Goal: Information Seeking & Learning: Understand process/instructions

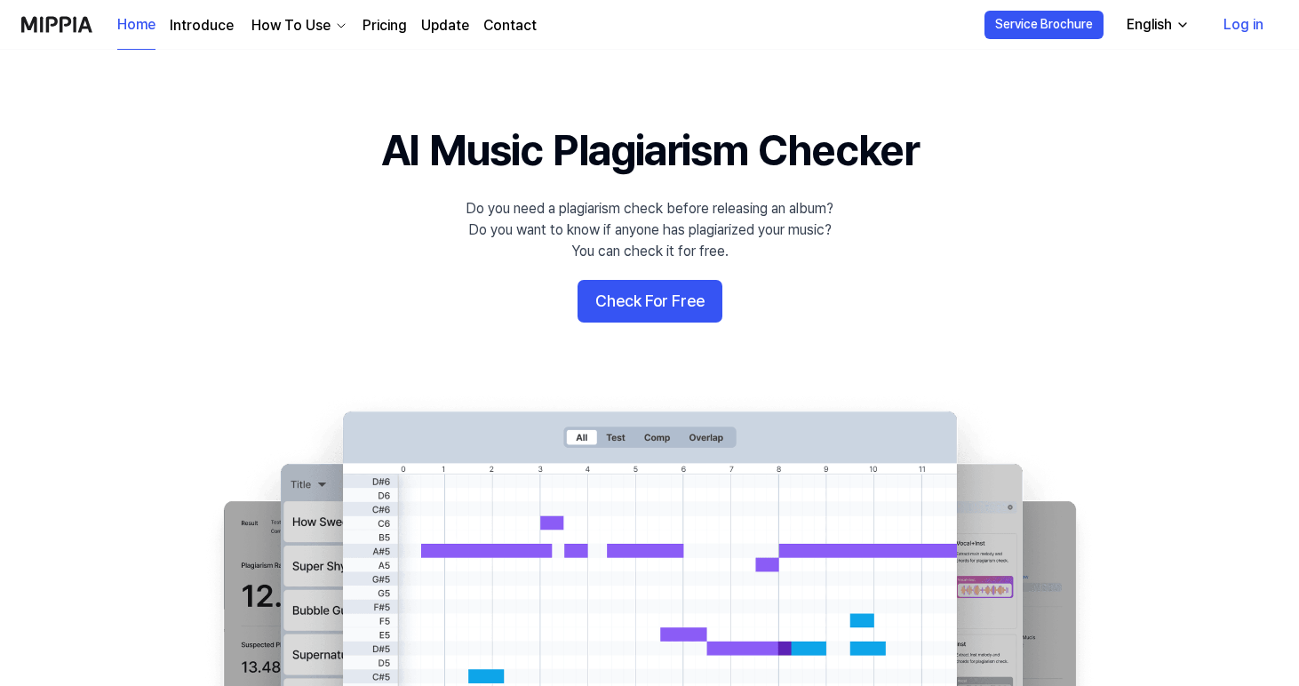
click at [584, 207] on div "Do you need a plagiarism check before releasing an album? Do you want to know i…" at bounding box center [649, 230] width 368 height 64
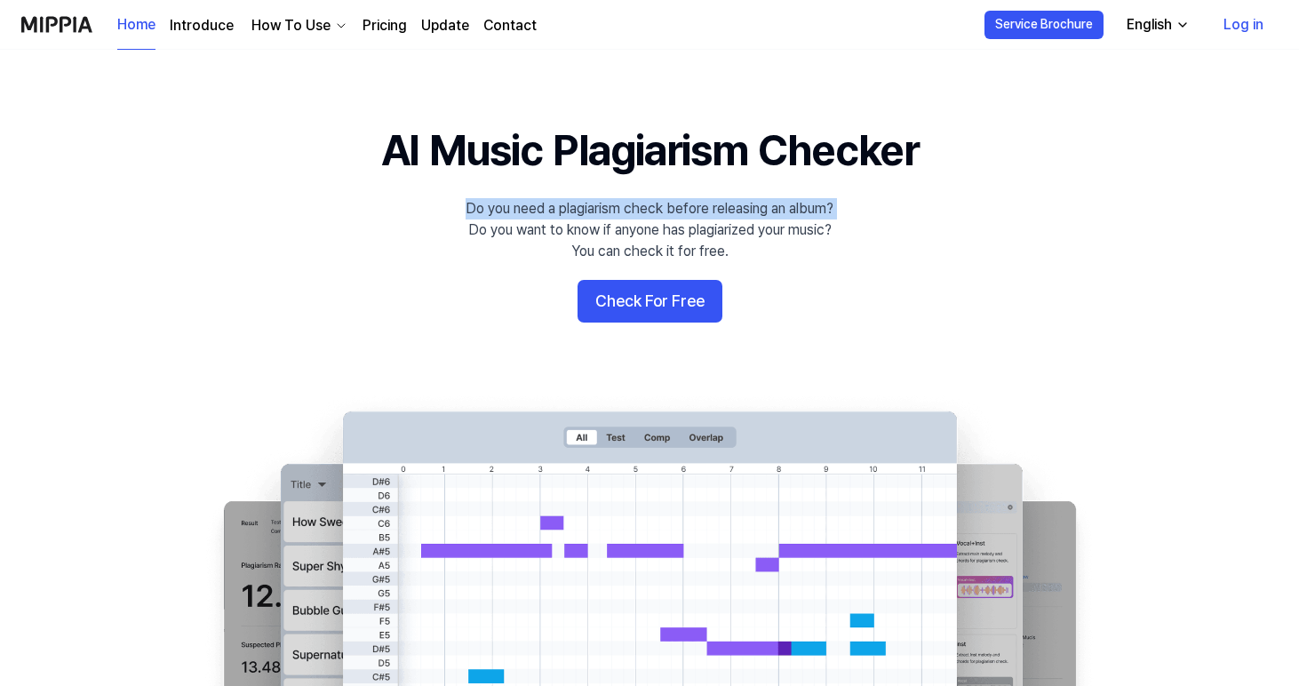
click at [584, 207] on div "Do you need a plagiarism check before releasing an album? Do you want to know i…" at bounding box center [649, 230] width 368 height 64
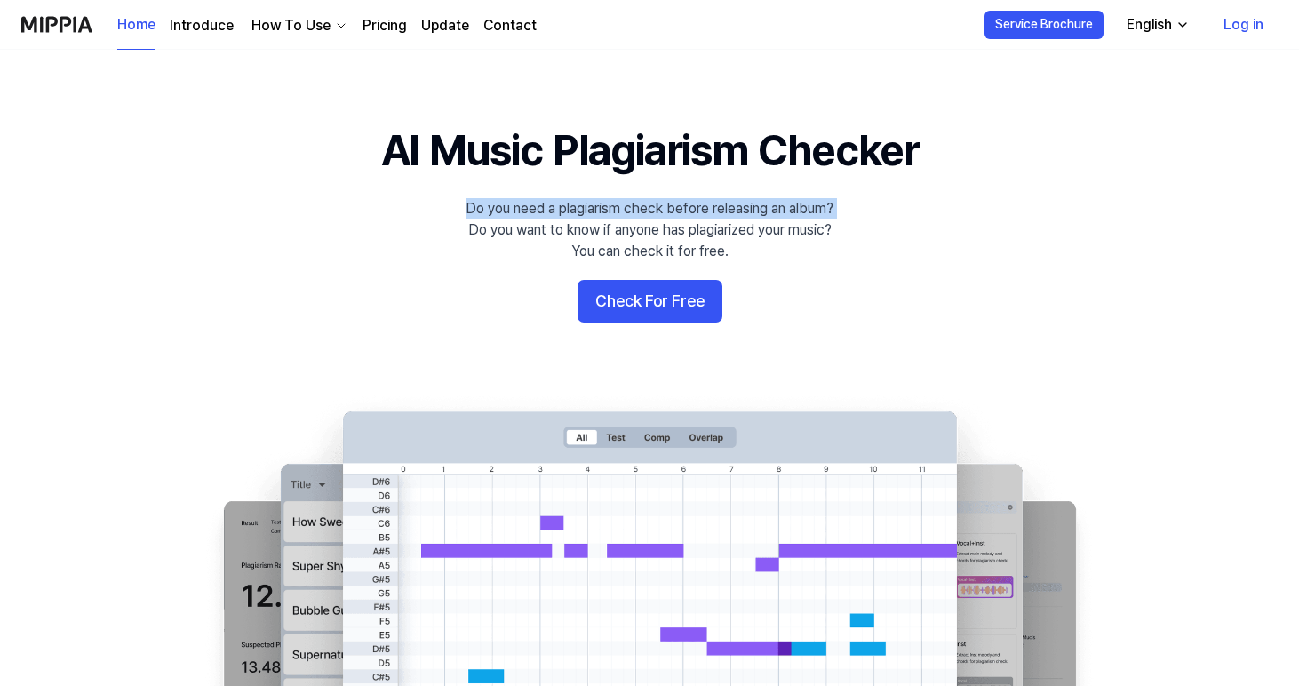
click at [584, 207] on div "Do you need a plagiarism check before releasing an album? Do you want to know i…" at bounding box center [649, 230] width 368 height 64
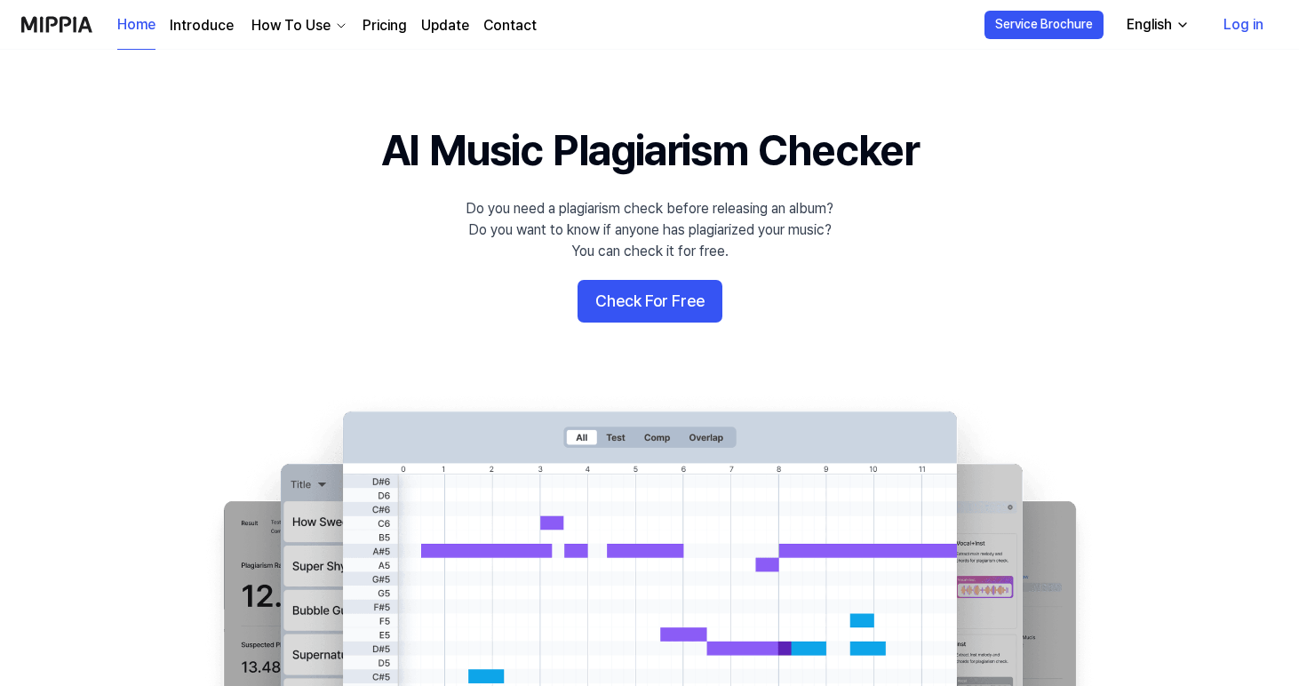
click at [601, 230] on div "Do you need a plagiarism check before releasing an album? Do you want to know i…" at bounding box center [649, 230] width 368 height 64
click at [601, 229] on div "Do you need a plagiarism check before releasing an album? Do you want to know i…" at bounding box center [649, 230] width 368 height 64
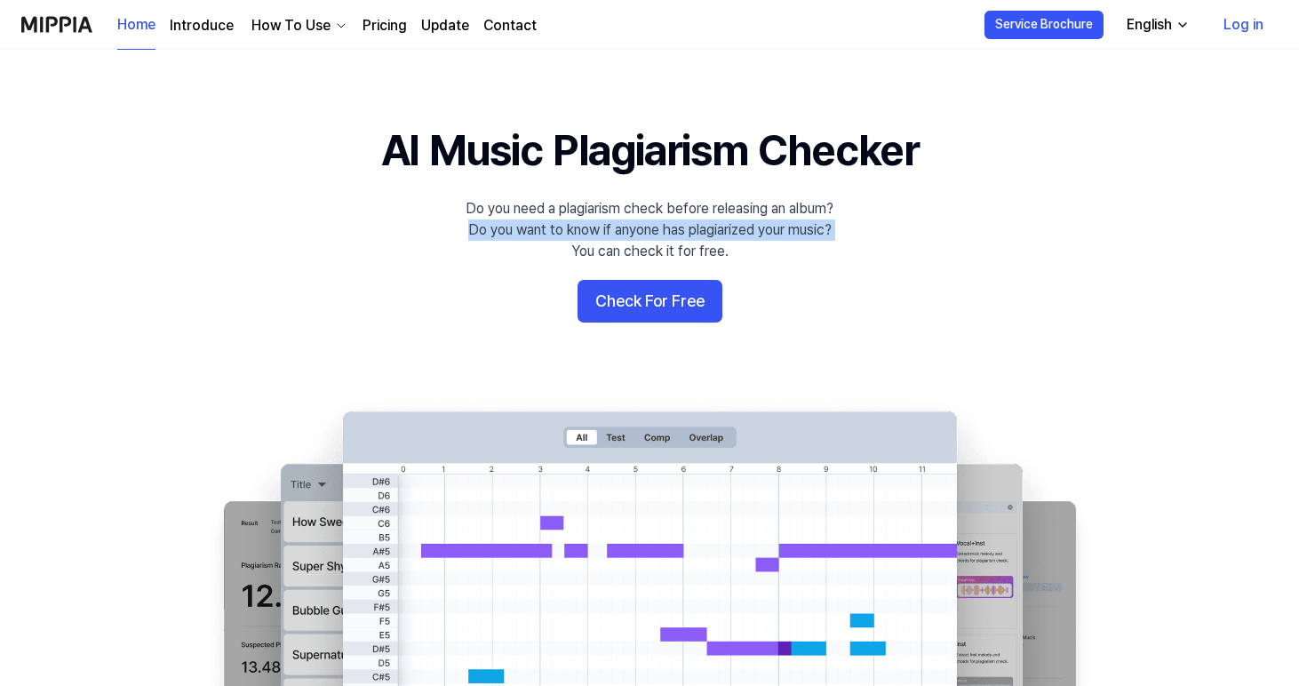
click at [601, 229] on div "Do you need a plagiarism check before releasing an album? Do you want to know i…" at bounding box center [649, 230] width 368 height 64
click at [602, 229] on div "Do you need a plagiarism check before releasing an album? Do you want to know i…" at bounding box center [649, 230] width 368 height 64
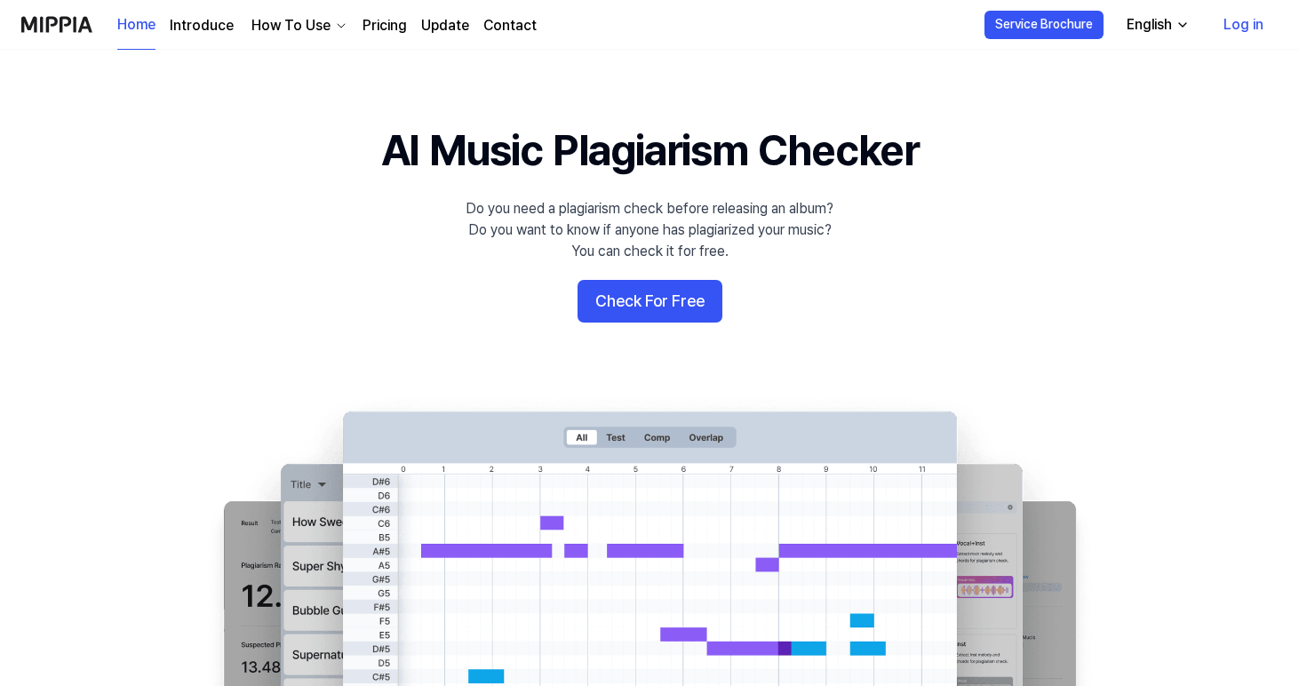
click at [604, 229] on div "Do you need a plagiarism check before releasing an album? Do you want to know i…" at bounding box center [649, 230] width 368 height 64
click at [637, 229] on div "Do you need a plagiarism check before releasing an album? Do you want to know i…" at bounding box center [649, 230] width 368 height 64
click at [632, 227] on div "Do you need a plagiarism check before releasing an album? Do you want to know i…" at bounding box center [649, 230] width 368 height 64
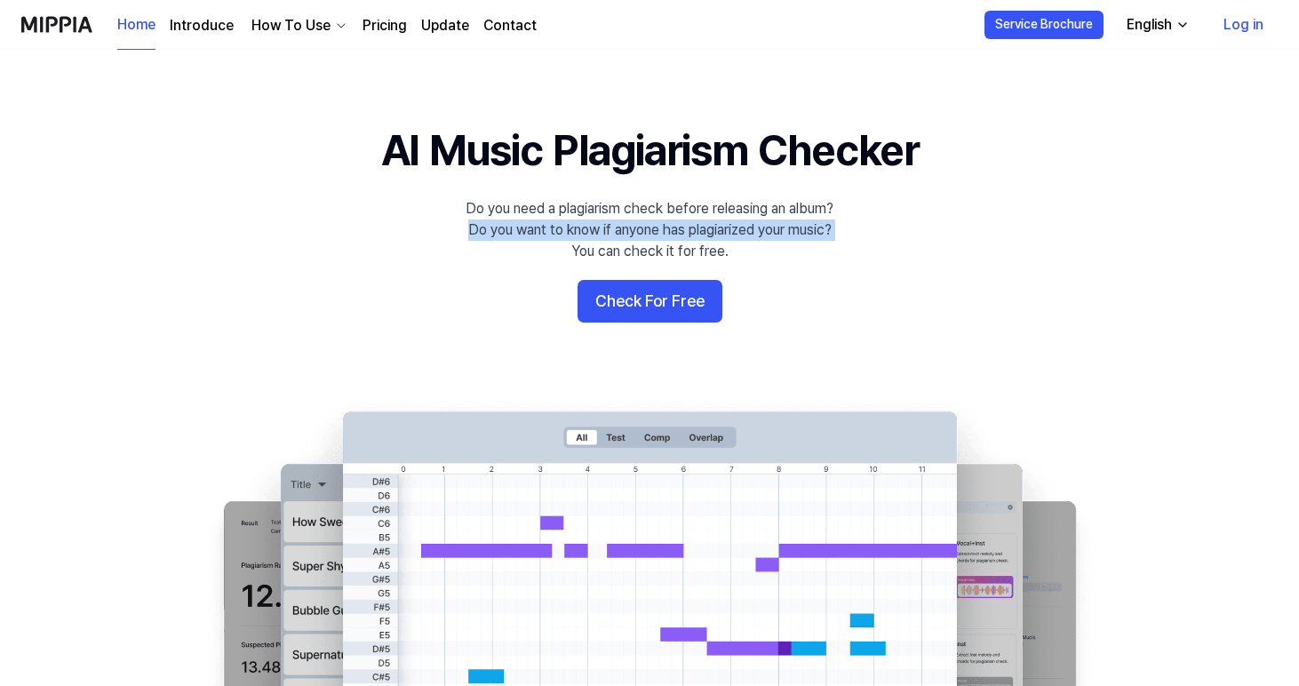
click at [632, 227] on div "Do you need a plagiarism check before releasing an album? Do you want to know i…" at bounding box center [649, 230] width 368 height 64
click at [632, 224] on div "Do you need a plagiarism check before releasing an album? Do you want to know i…" at bounding box center [649, 230] width 368 height 64
click at [587, 227] on div "Do you need a plagiarism check before releasing an album? Do you want to know i…" at bounding box center [649, 230] width 368 height 64
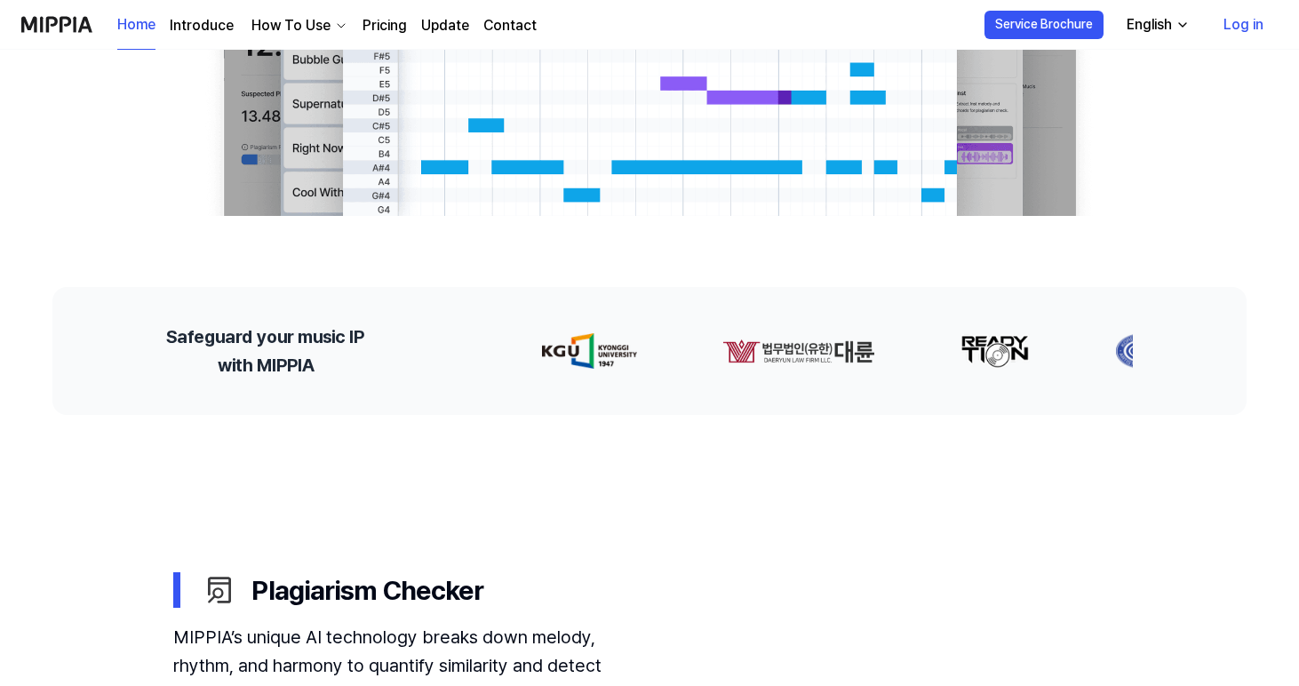
scroll to position [544, 0]
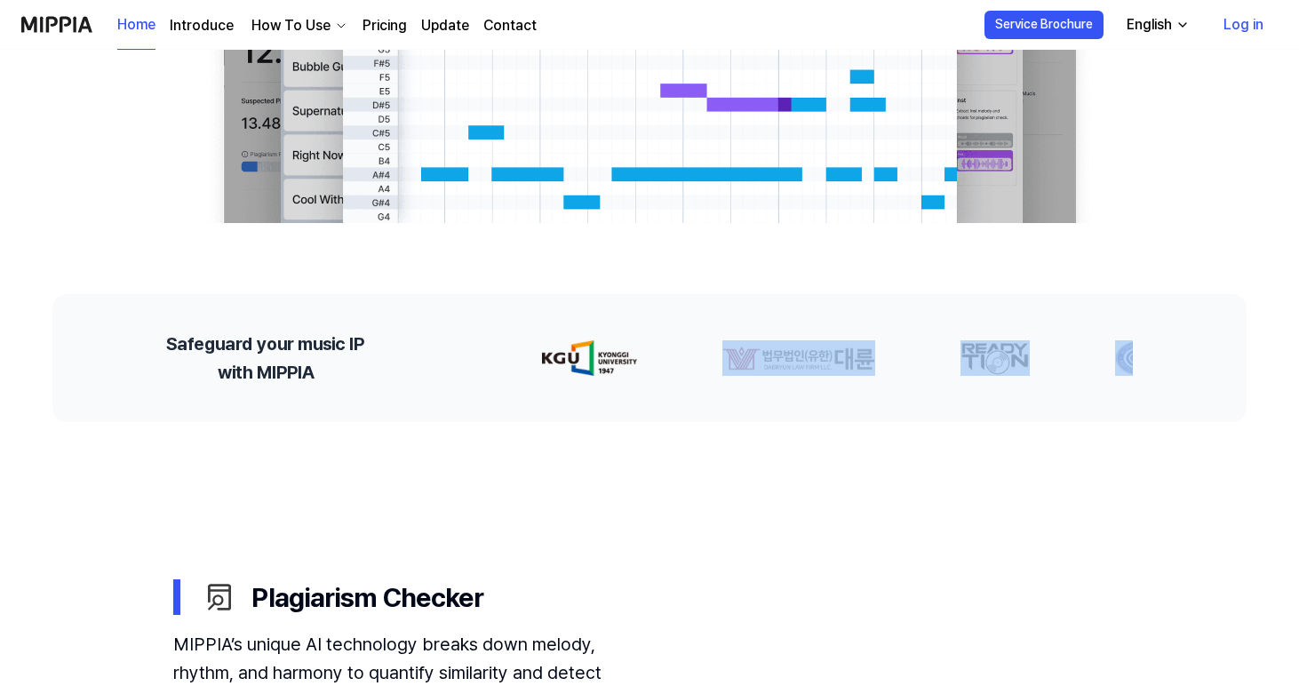
drag, startPoint x: 874, startPoint y: 362, endPoint x: 855, endPoint y: 322, distance: 43.3
click at [855, 316] on div "Safeguard your music IP with MIPPIA" at bounding box center [649, 358] width 1194 height 128
click at [855, 322] on div "Safeguard your music IP with MIPPIA" at bounding box center [649, 358] width 1194 height 128
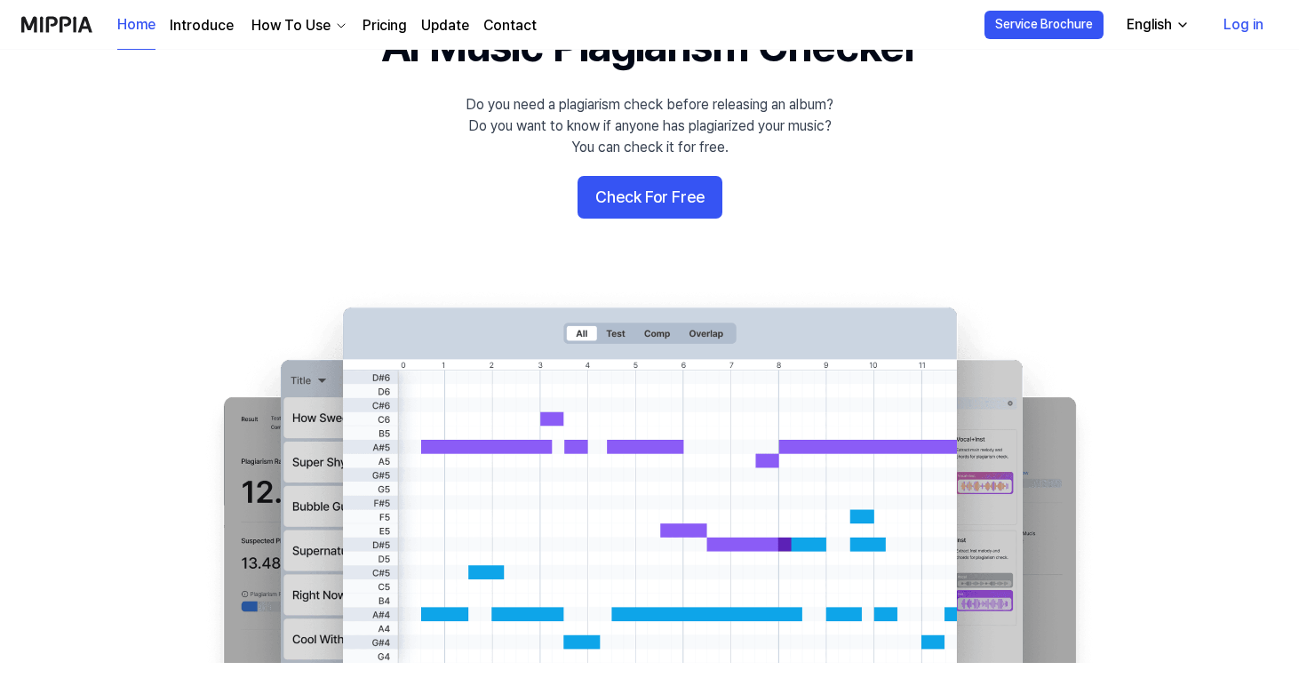
scroll to position [106, 0]
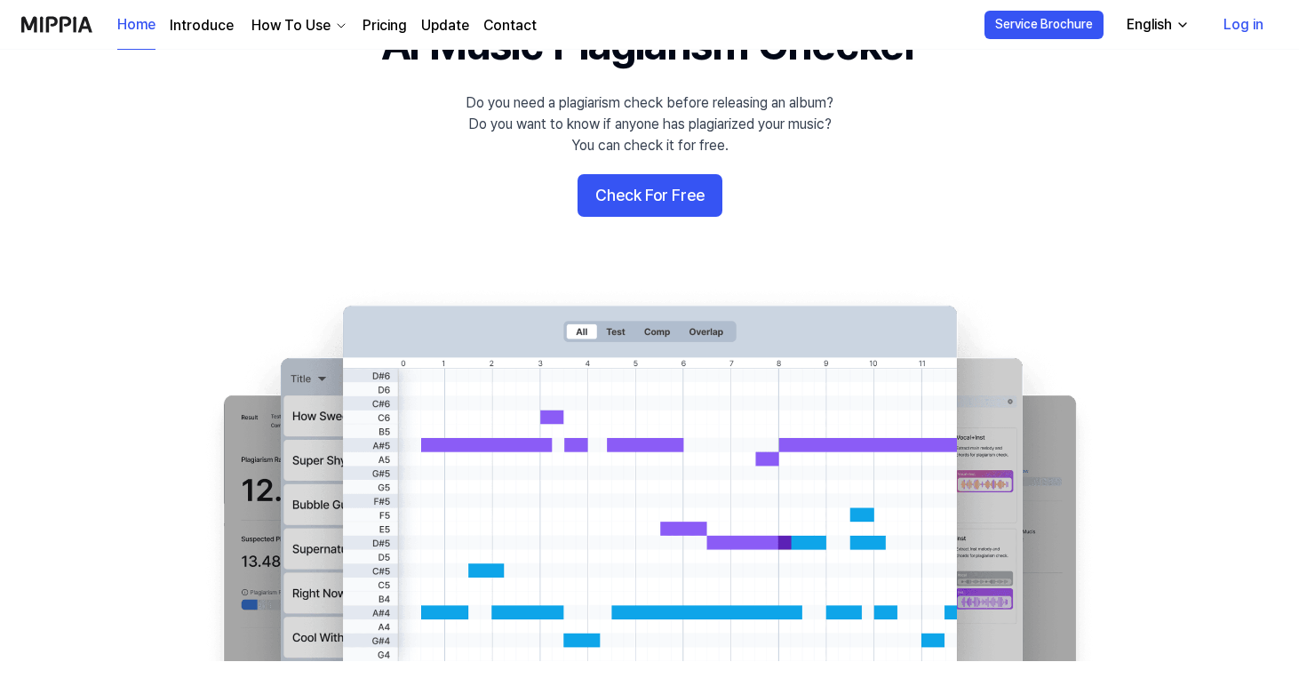
click at [338, 25] on icon "button" at bounding box center [341, 26] width 7 height 4
click at [612, 119] on div "Do you need a plagiarism check before releasing an album? Do you want to know i…" at bounding box center [649, 124] width 368 height 64
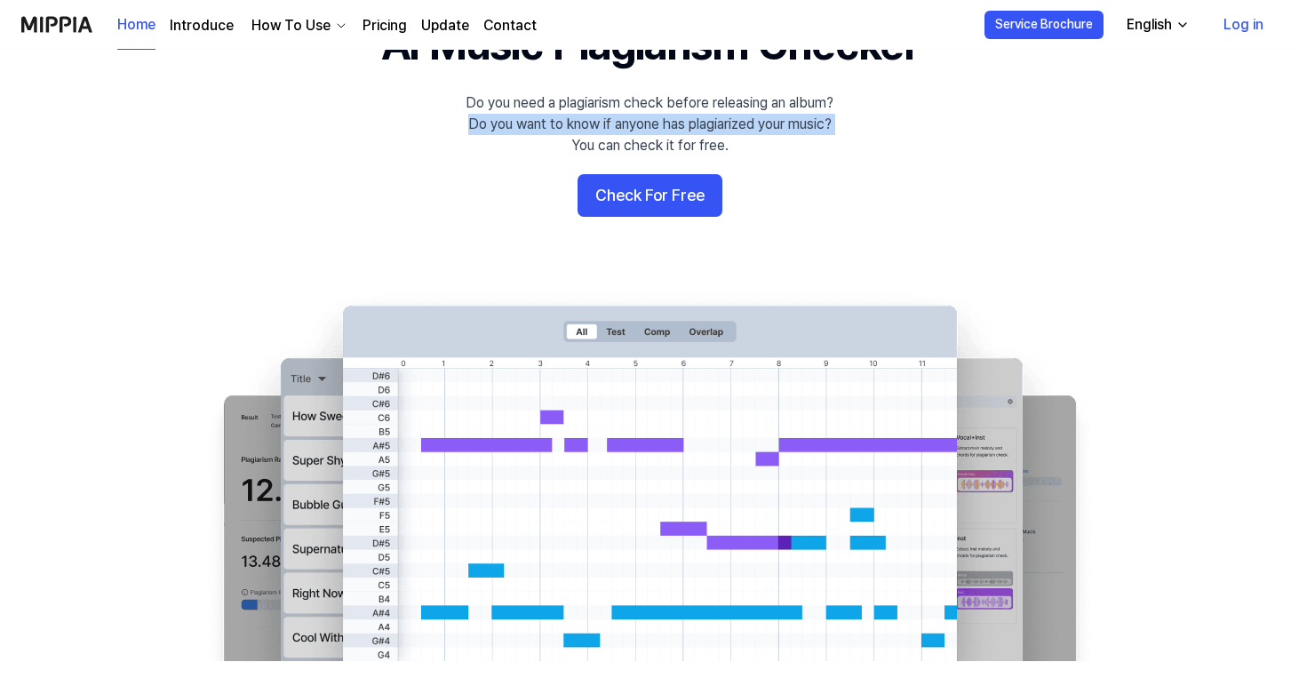
click at [612, 119] on div "Do you need a plagiarism check before releasing an album? Do you want to know i…" at bounding box center [649, 124] width 368 height 64
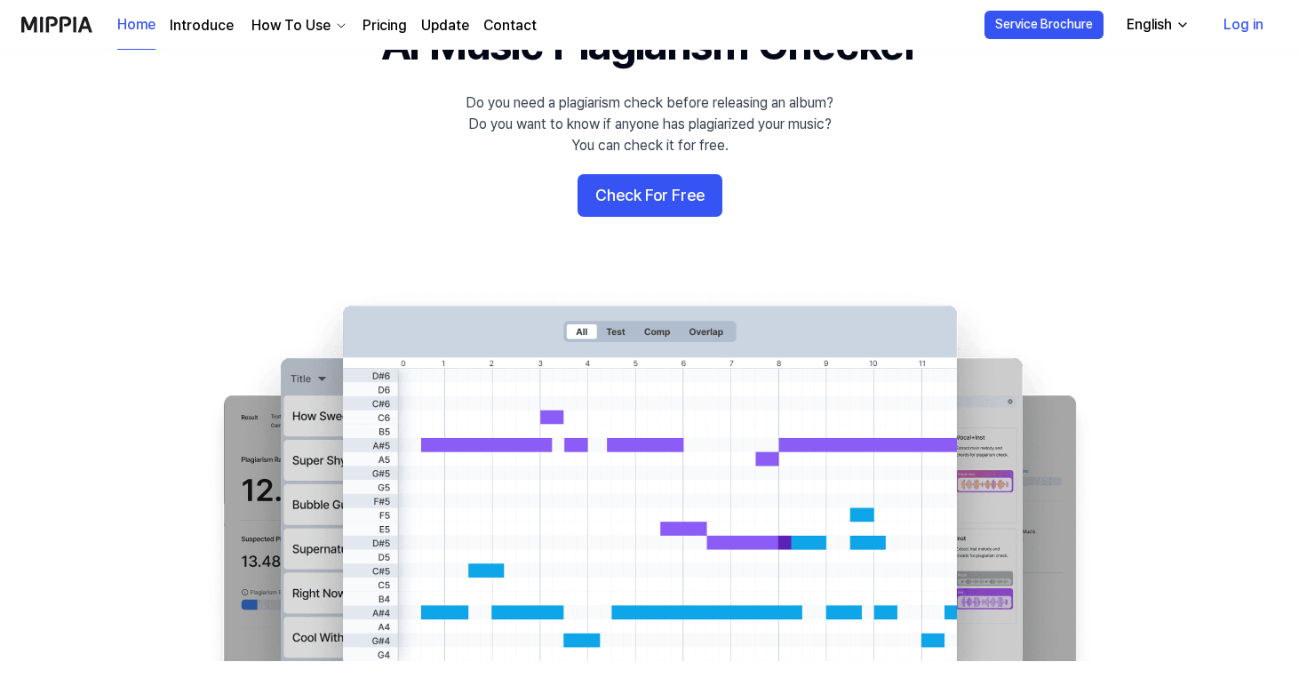
click at [618, 109] on div "Do you need a plagiarism check before releasing an album? Do you want to know i…" at bounding box center [649, 124] width 368 height 64
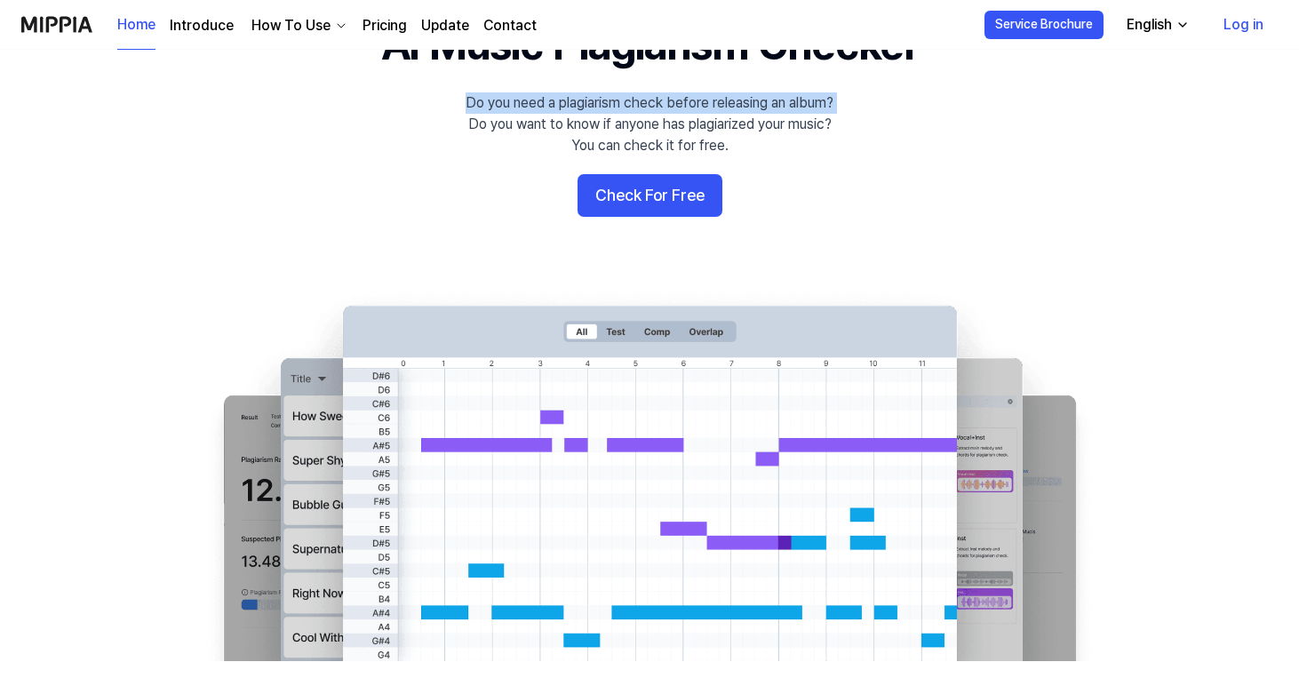
click at [618, 109] on div "Do you need a plagiarism check before releasing an album? Do you want to know i…" at bounding box center [649, 124] width 368 height 64
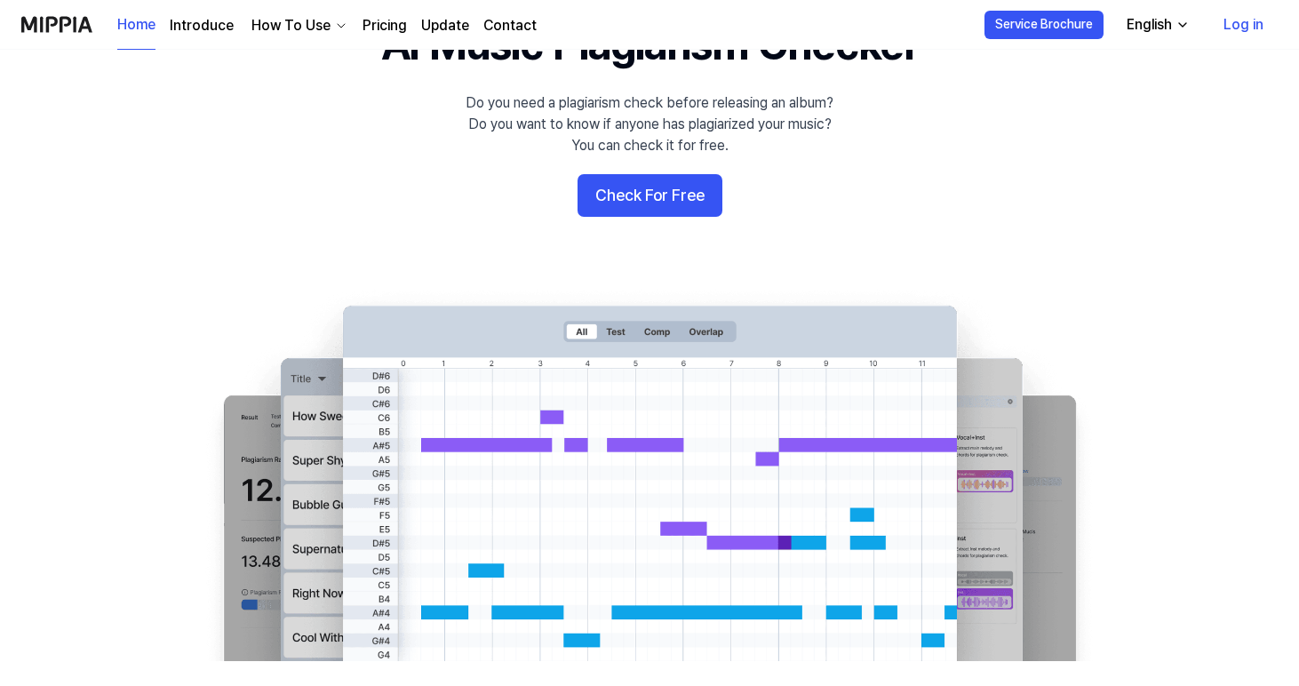
click at [492, 98] on div "Do you need a plagiarism check before releasing an album? Do you want to know i…" at bounding box center [649, 124] width 368 height 64
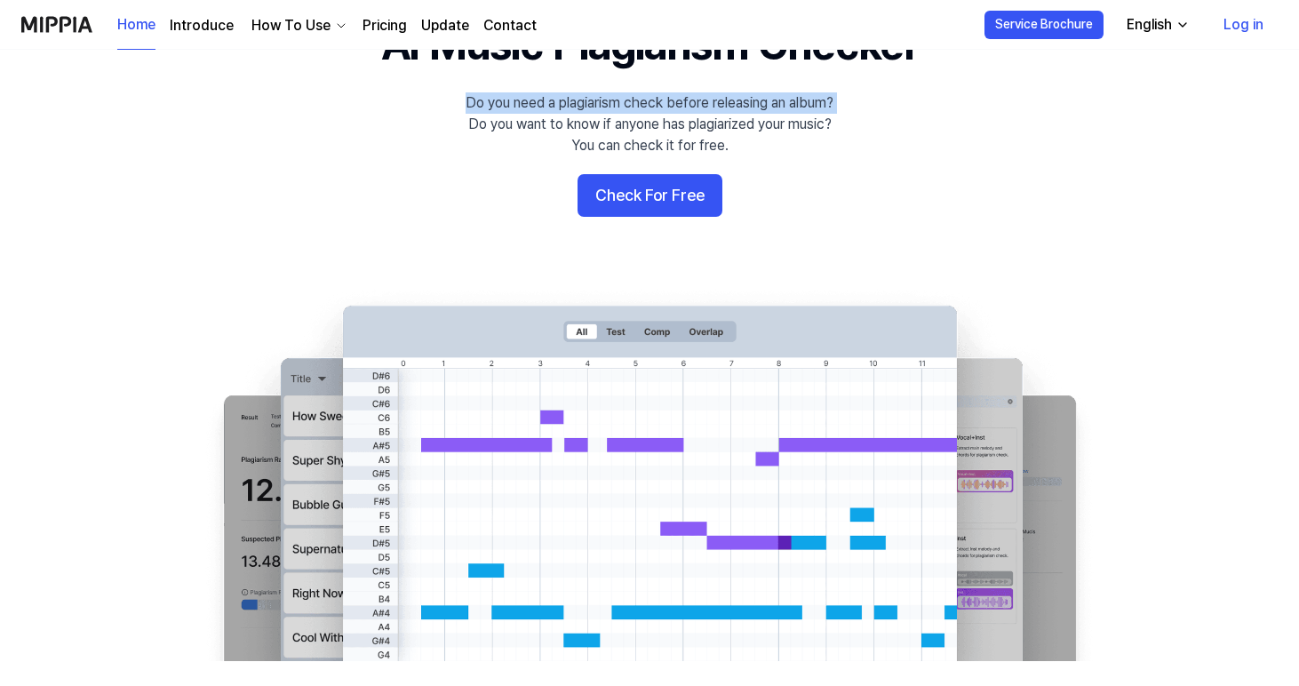
click at [492, 98] on div "Do you need a plagiarism check before releasing an album? Do you want to know i…" at bounding box center [649, 124] width 368 height 64
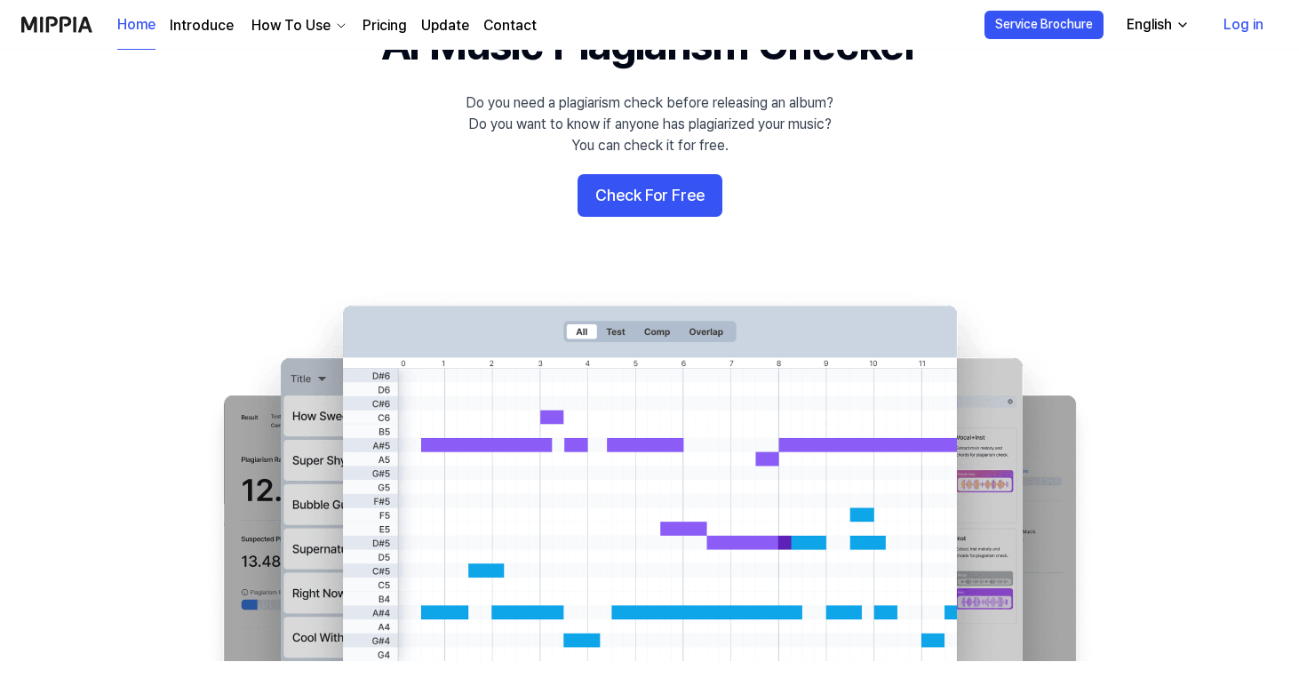
click at [605, 122] on div "Do you need a plagiarism check before releasing an album? Do you want to know i…" at bounding box center [649, 124] width 368 height 64
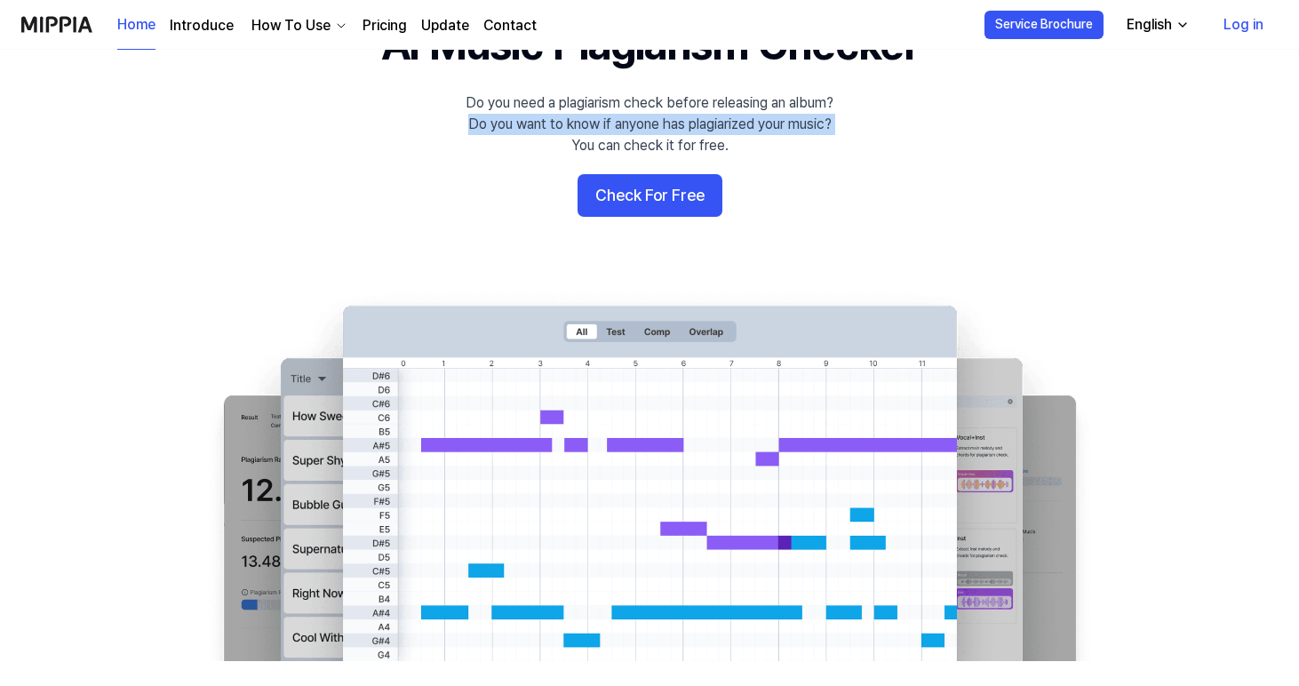
click at [605, 122] on div "Do you need a plagiarism check before releasing an album? Do you want to know i…" at bounding box center [649, 124] width 368 height 64
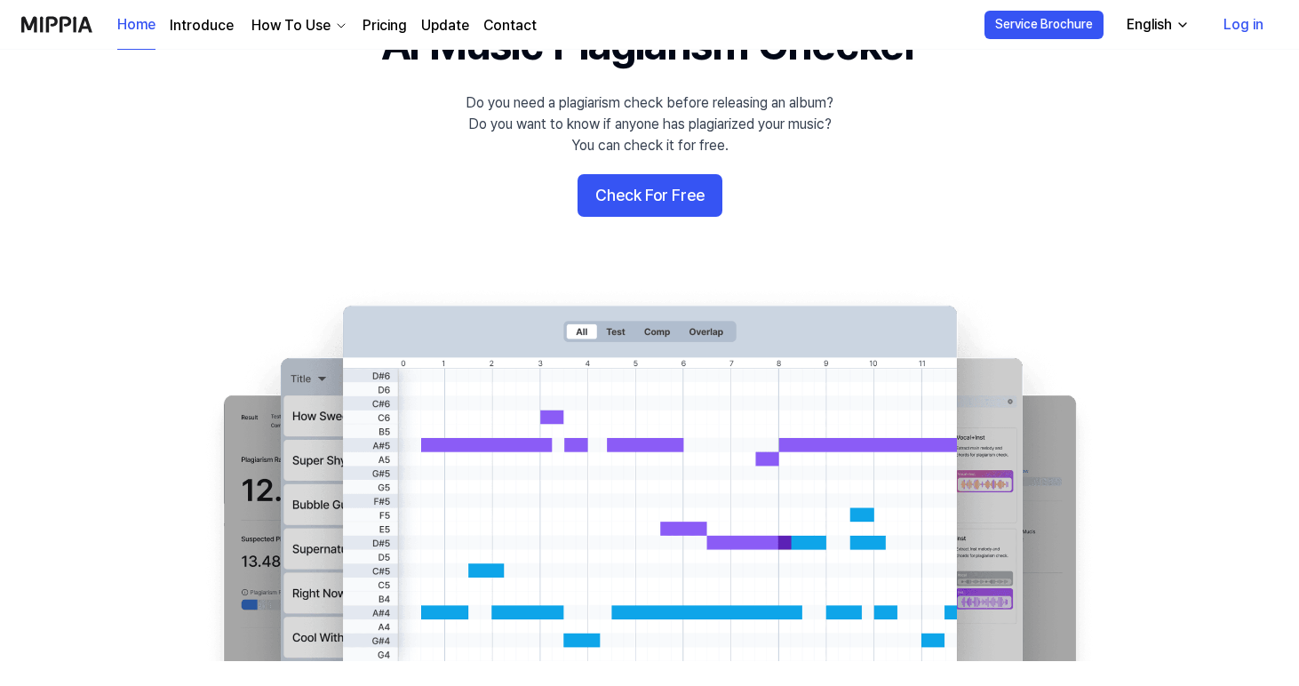
click at [630, 150] on div "Do you need a plagiarism check before releasing an album? Do you want to know i…" at bounding box center [649, 124] width 368 height 64
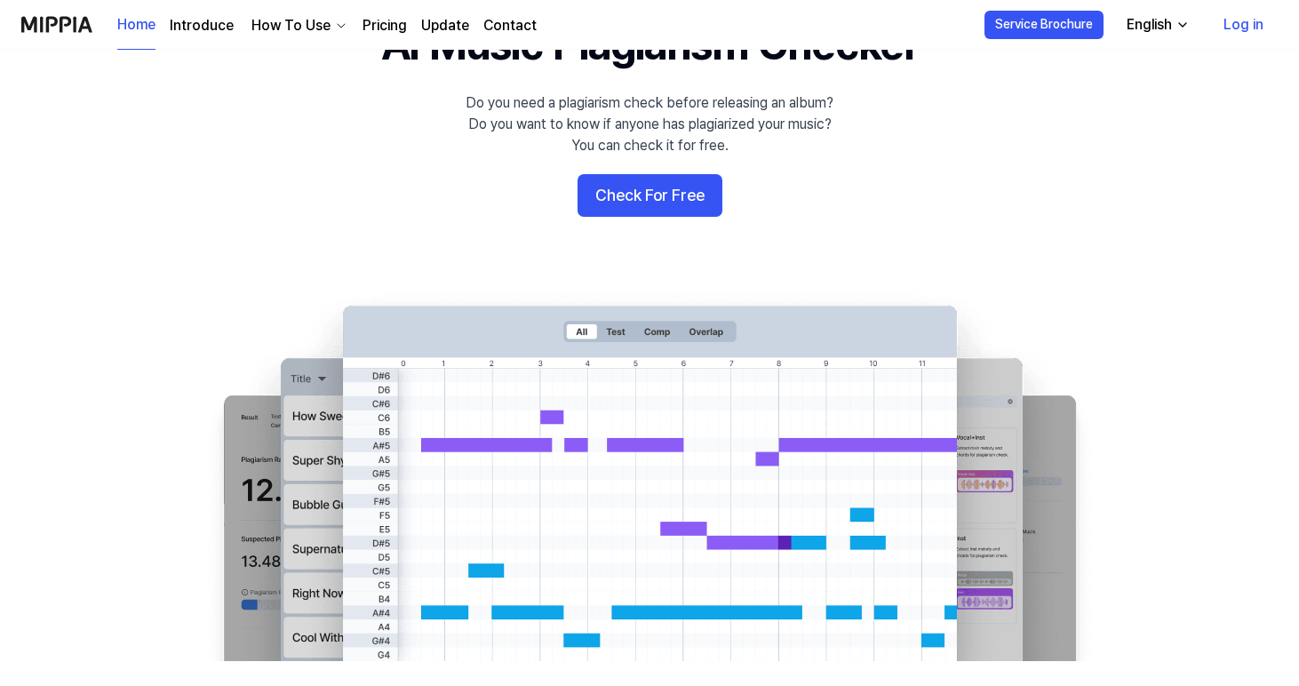
click at [624, 101] on div "Do you need a plagiarism check before releasing an album? Do you want to know i…" at bounding box center [649, 124] width 368 height 64
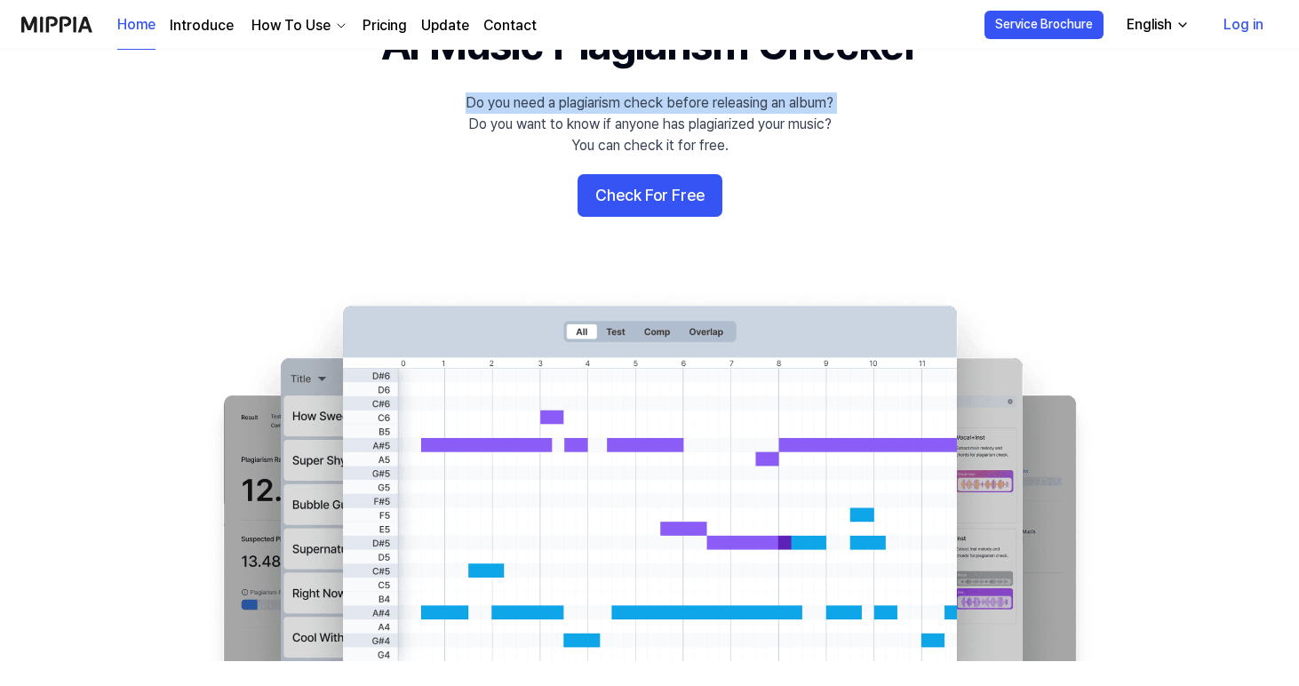
click at [624, 101] on div "Do you need a plagiarism check before releasing an album? Do you want to know i…" at bounding box center [649, 124] width 368 height 64
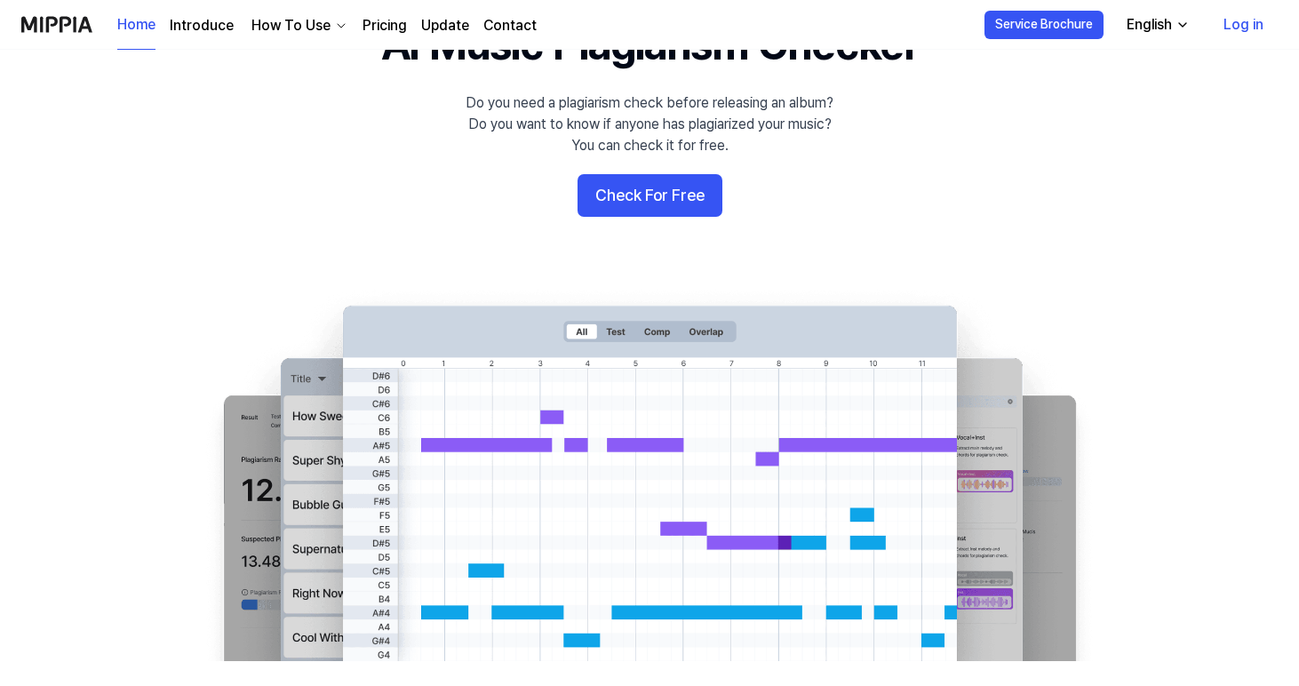
click at [619, 134] on div "Do you need a plagiarism check before releasing an album? Do you want to know i…" at bounding box center [649, 124] width 368 height 64
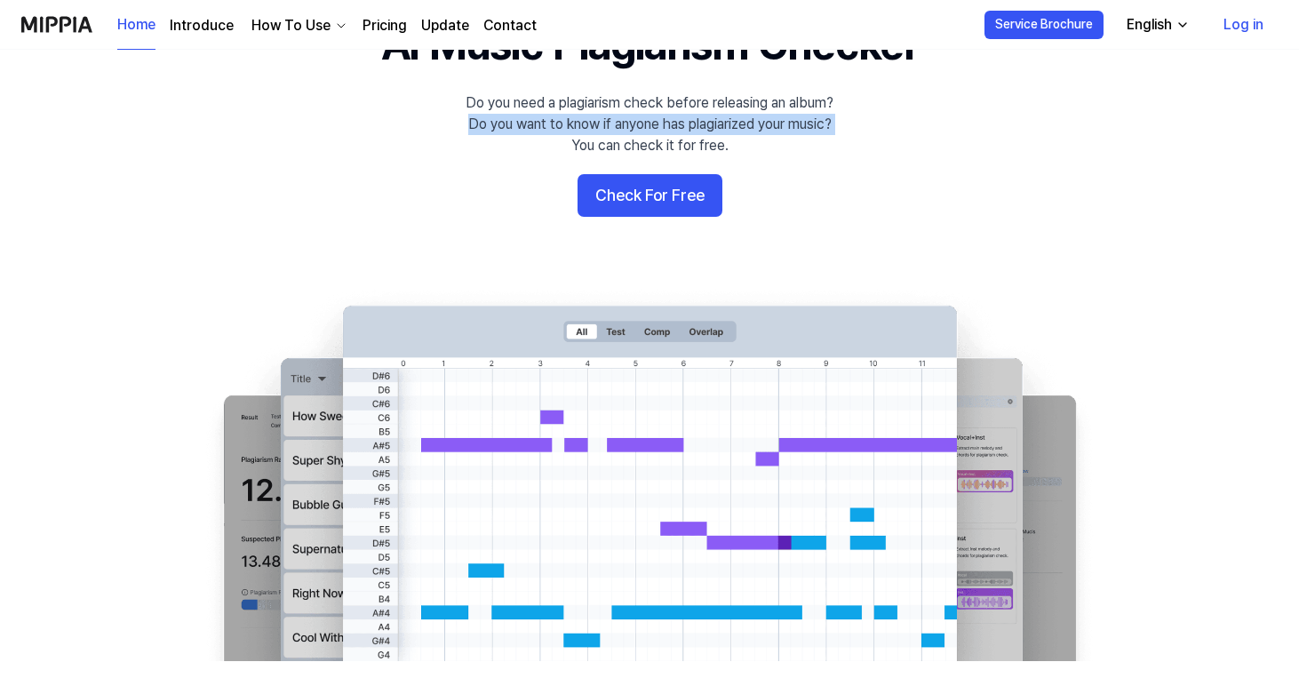
click at [619, 134] on div "Do you need a plagiarism check before releasing an album? Do you want to know i…" at bounding box center [649, 124] width 368 height 64
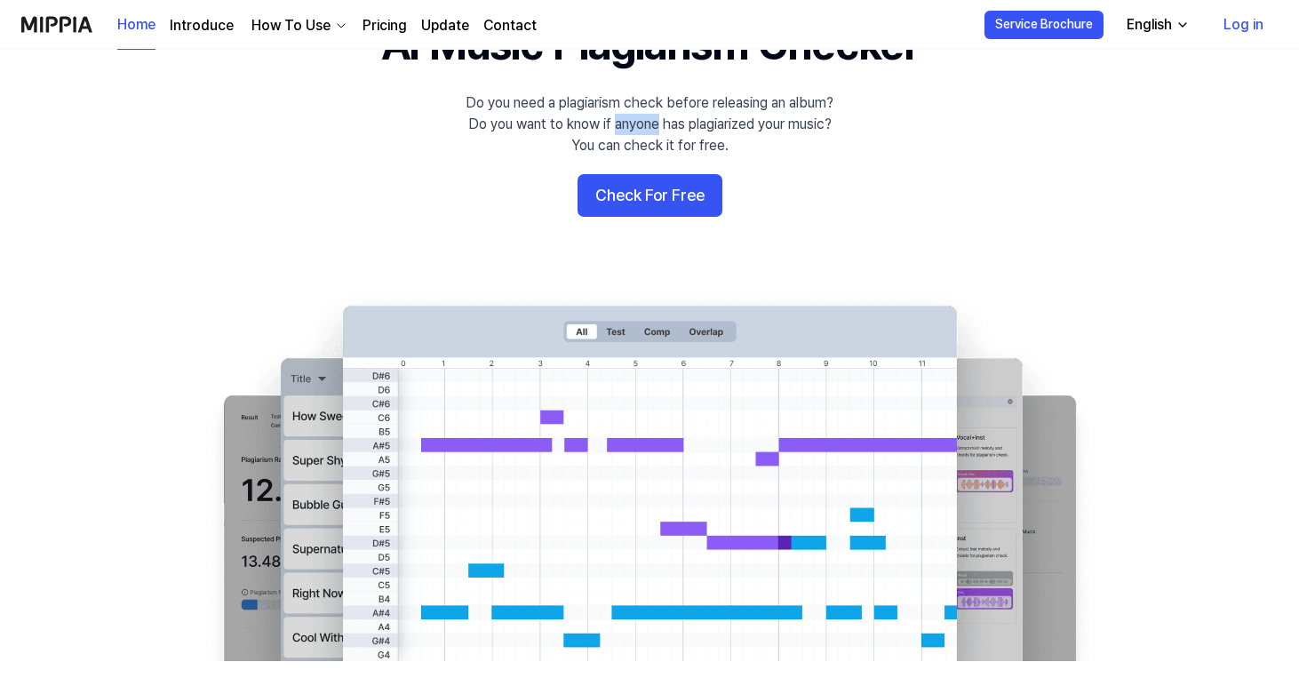
click at [619, 134] on div "Do you need a plagiarism check before releasing an album? Do you want to know i…" at bounding box center [649, 124] width 368 height 64
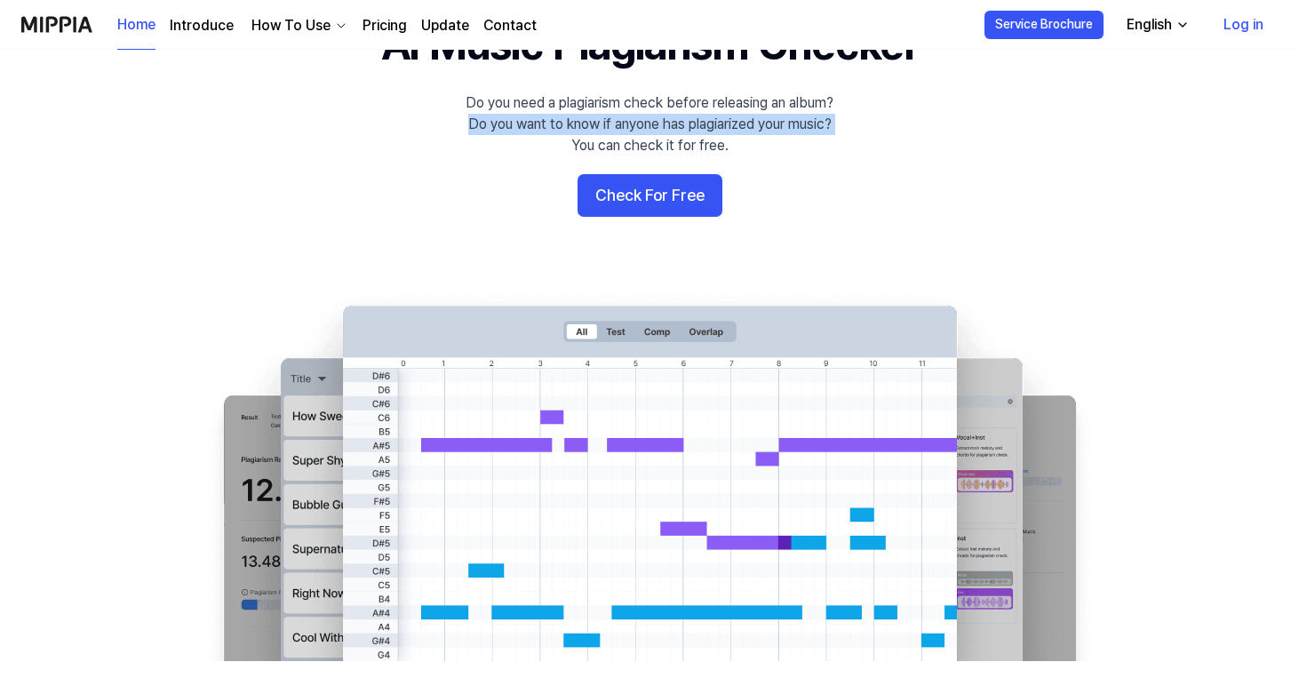
click at [619, 134] on div "Do you need a plagiarism check before releasing an album? Do you want to know i…" at bounding box center [649, 124] width 368 height 64
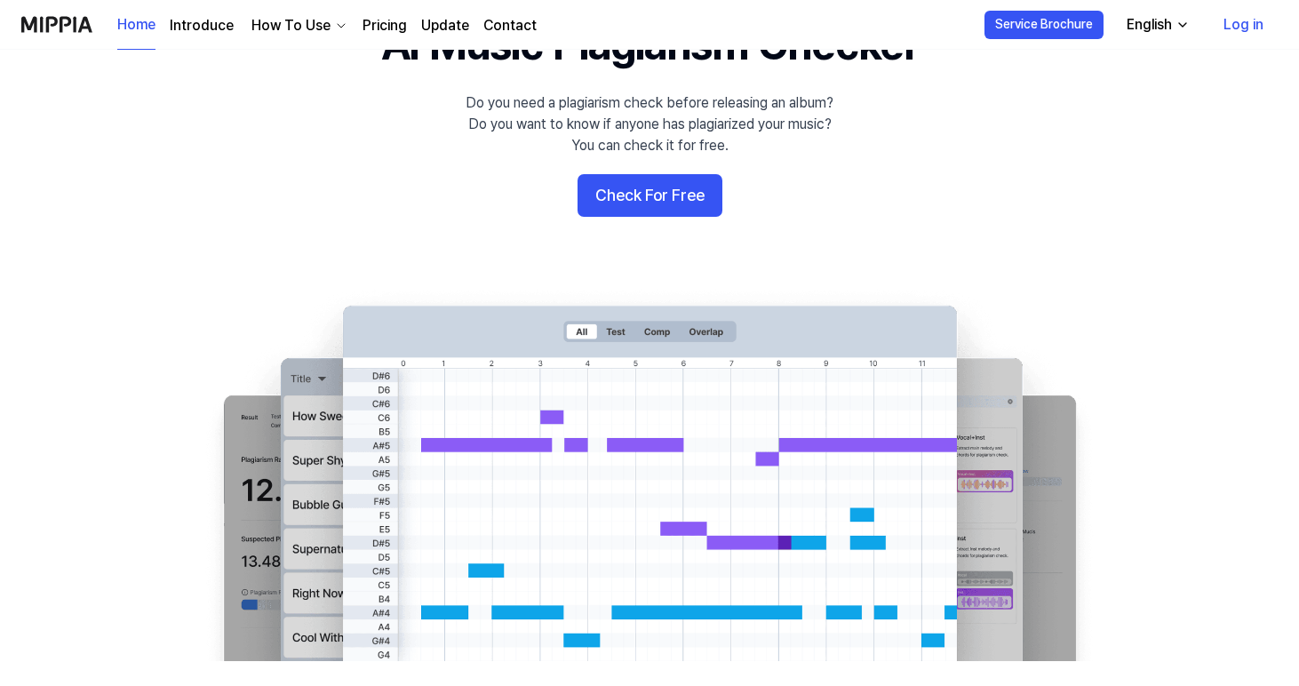
click at [625, 102] on div "Do you need a plagiarism check before releasing an album? Do you want to know i…" at bounding box center [649, 124] width 368 height 64
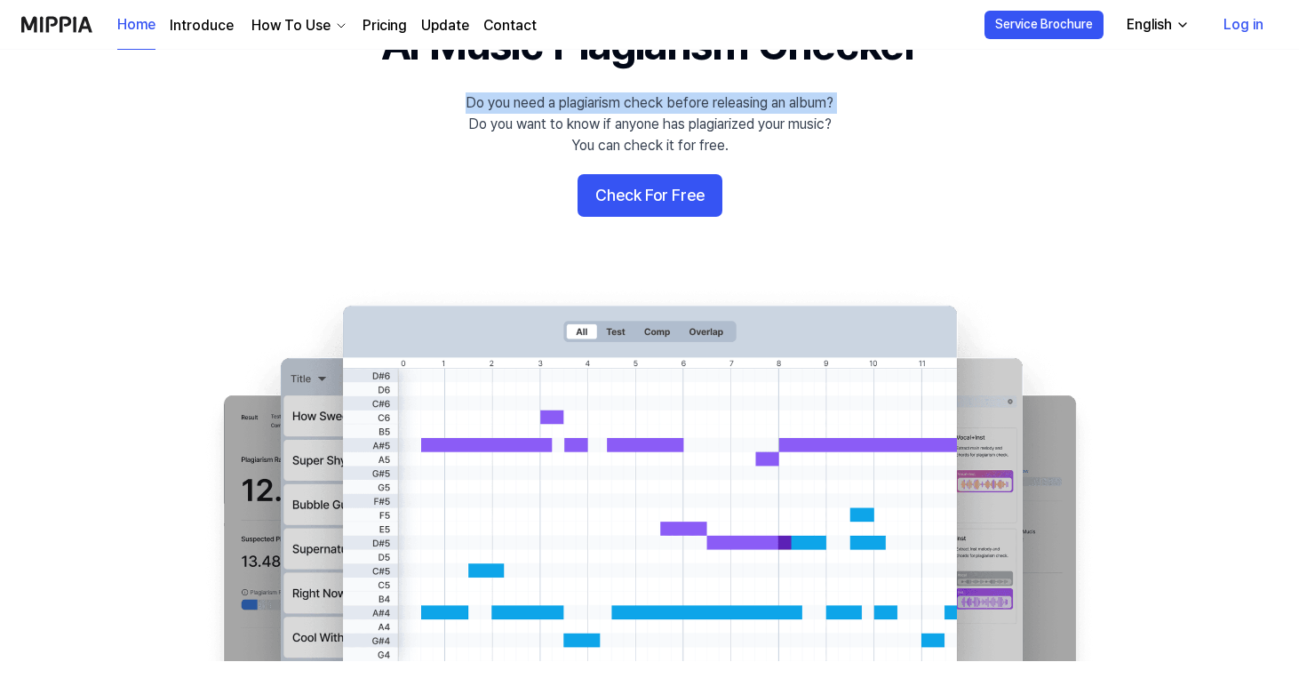
click at [625, 102] on div "Do you need a plagiarism check before releasing an album? Do you want to know i…" at bounding box center [649, 124] width 368 height 64
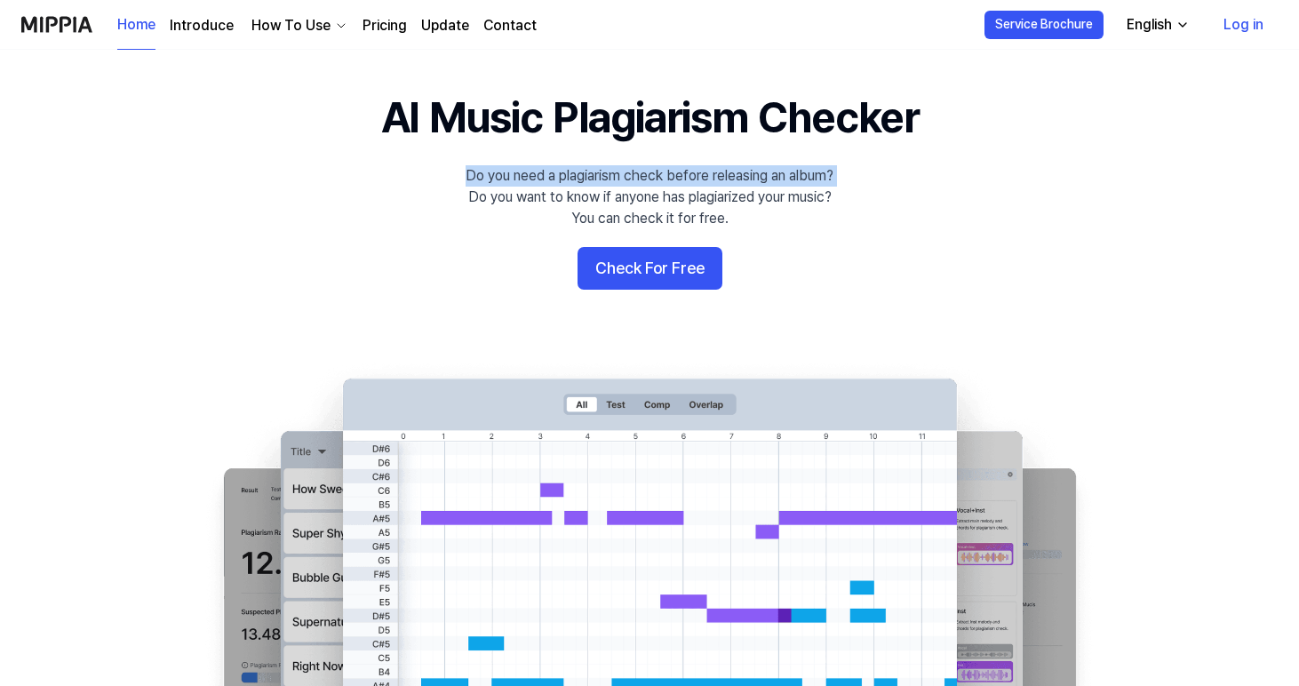
scroll to position [0, 0]
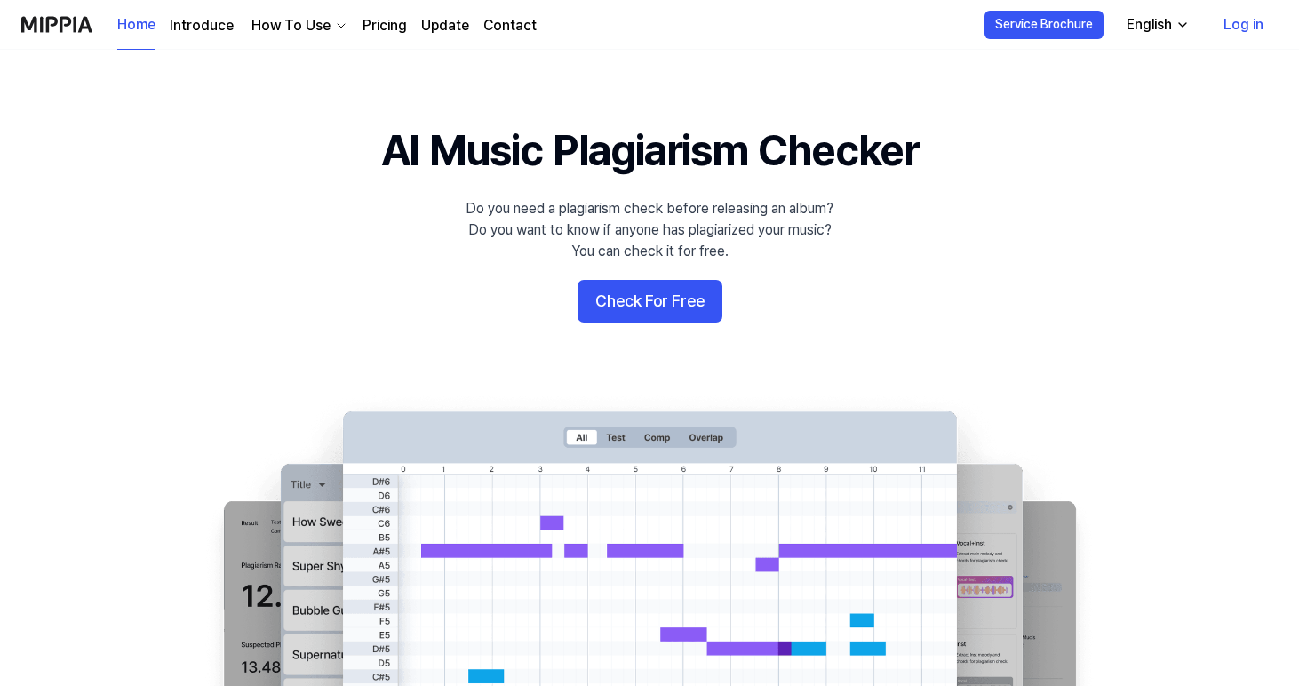
click at [852, 245] on 배너 "AI Music Plagiarism Checker Do you need a plagiarism check before releasing an …" at bounding box center [649, 444] width 1279 height 646
click at [811, 223] on div "Do you need a plagiarism check before releasing an album? Do you want to know i…" at bounding box center [649, 230] width 368 height 64
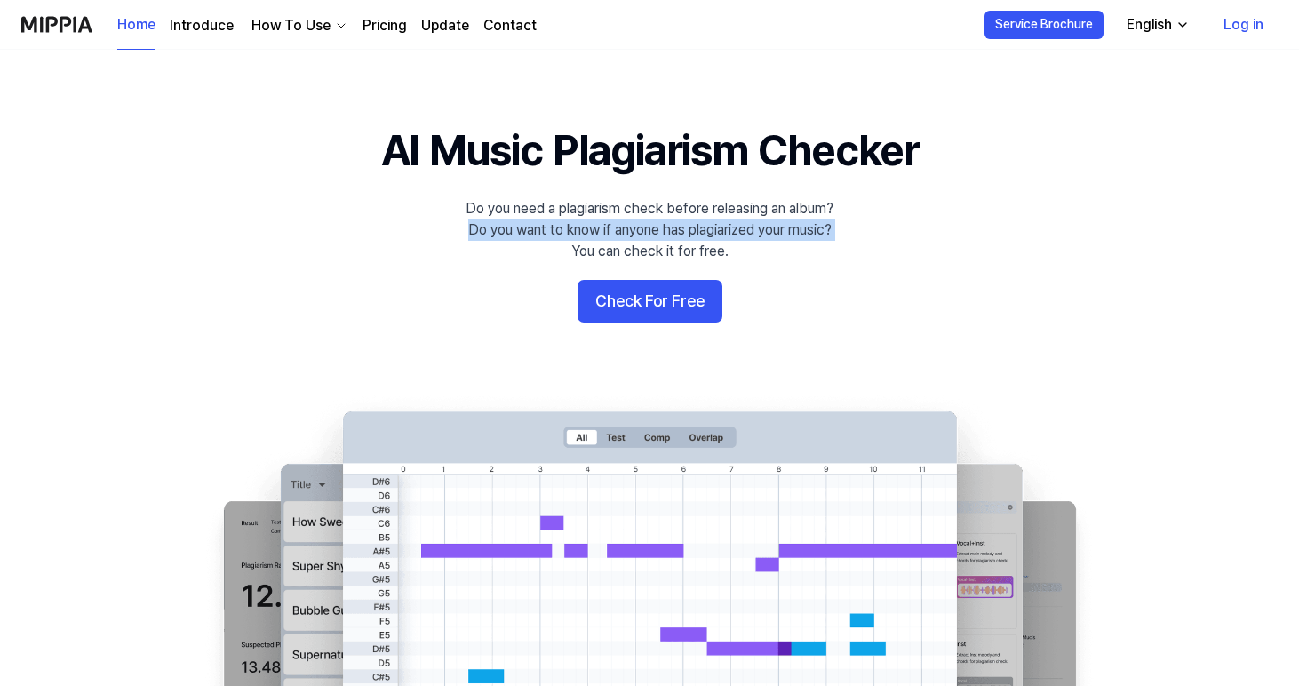
click at [811, 223] on div "Do you need a plagiarism check before releasing an album? Do you want to know i…" at bounding box center [649, 230] width 368 height 64
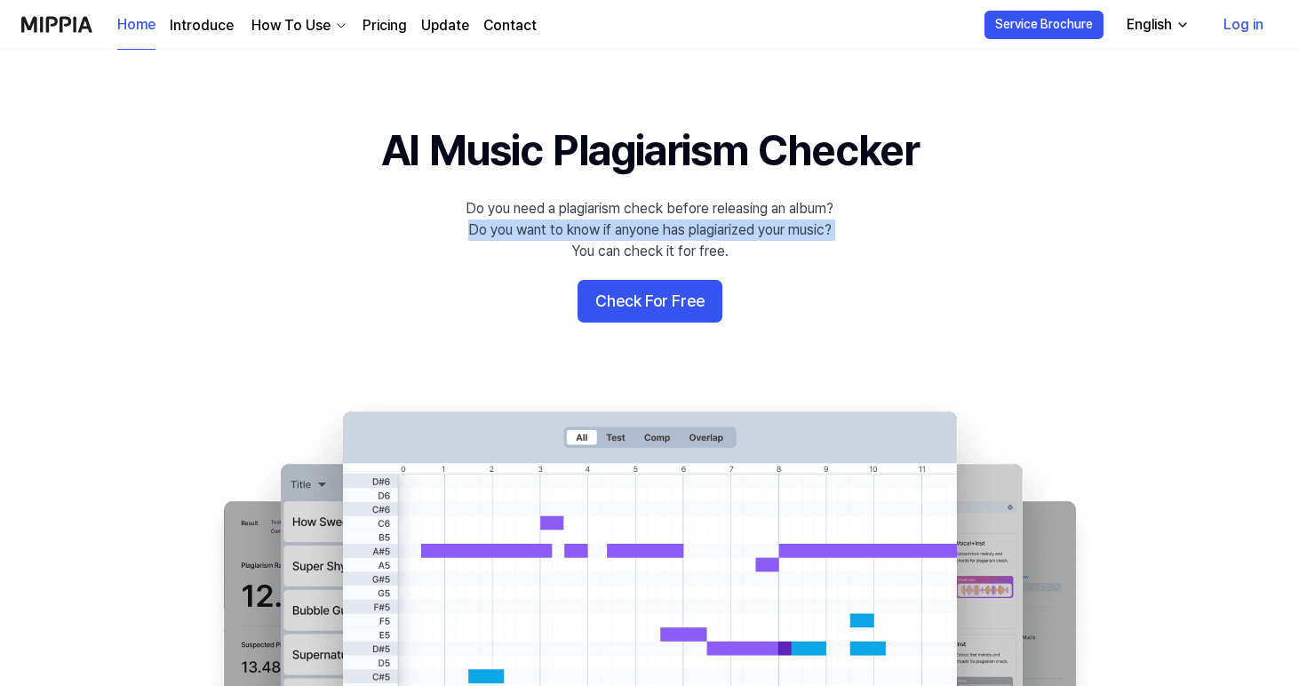
click at [811, 223] on div "Do you need a plagiarism check before releasing an album? Do you want to know i…" at bounding box center [649, 230] width 368 height 64
click at [812, 210] on div "Do you need a plagiarism check before releasing an album? Do you want to know i…" at bounding box center [649, 230] width 368 height 64
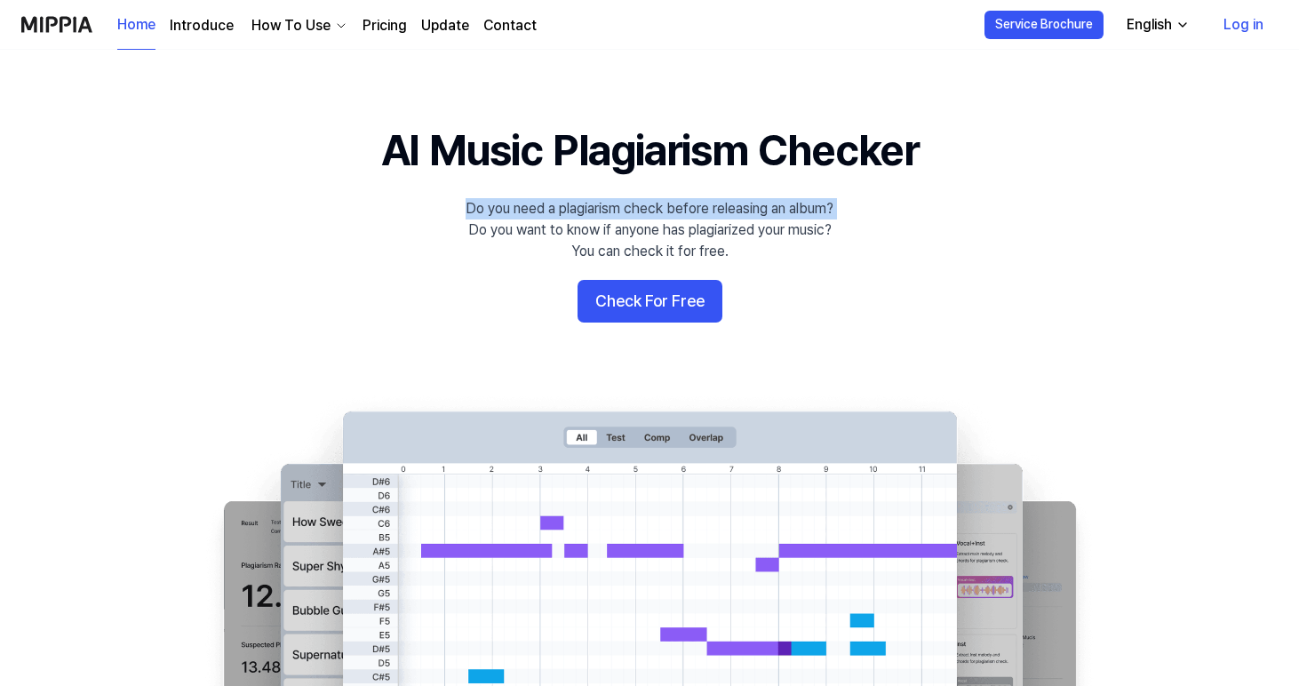
click at [812, 210] on div "Do you need a plagiarism check before releasing an album? Do you want to know i…" at bounding box center [649, 230] width 368 height 64
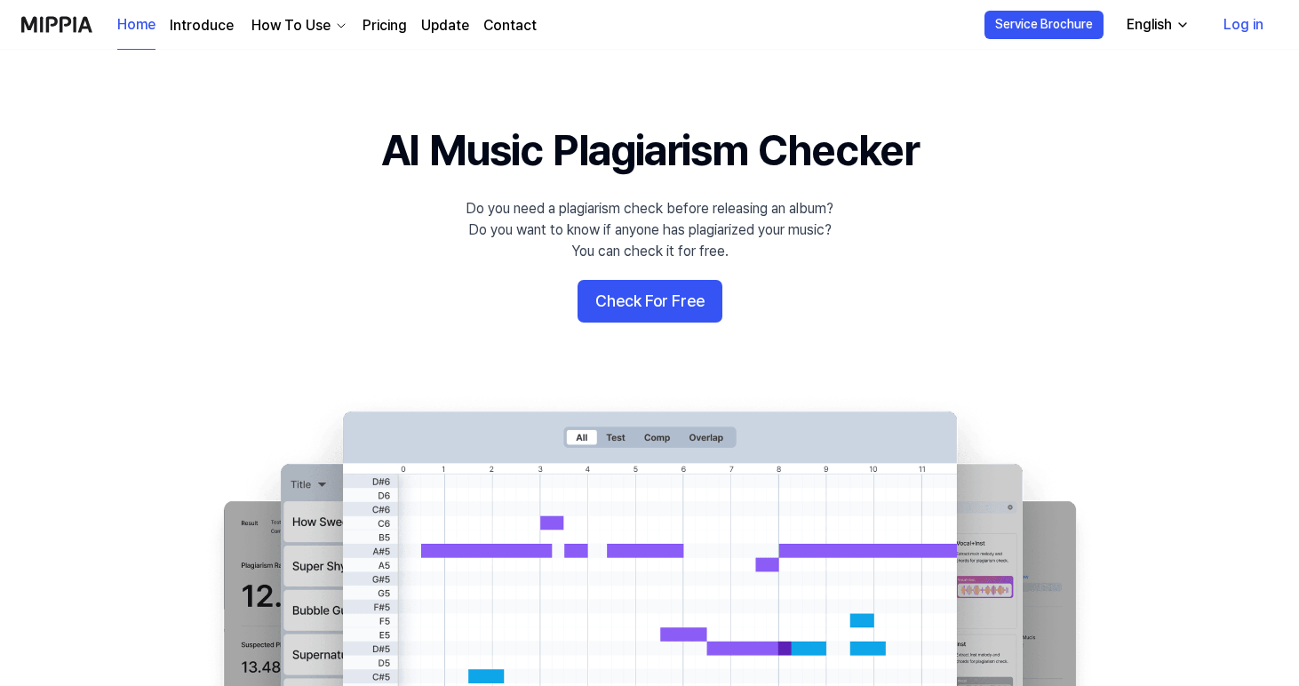
click at [813, 210] on div "Do you need a plagiarism check before releasing an album? Do you want to know i…" at bounding box center [649, 230] width 368 height 64
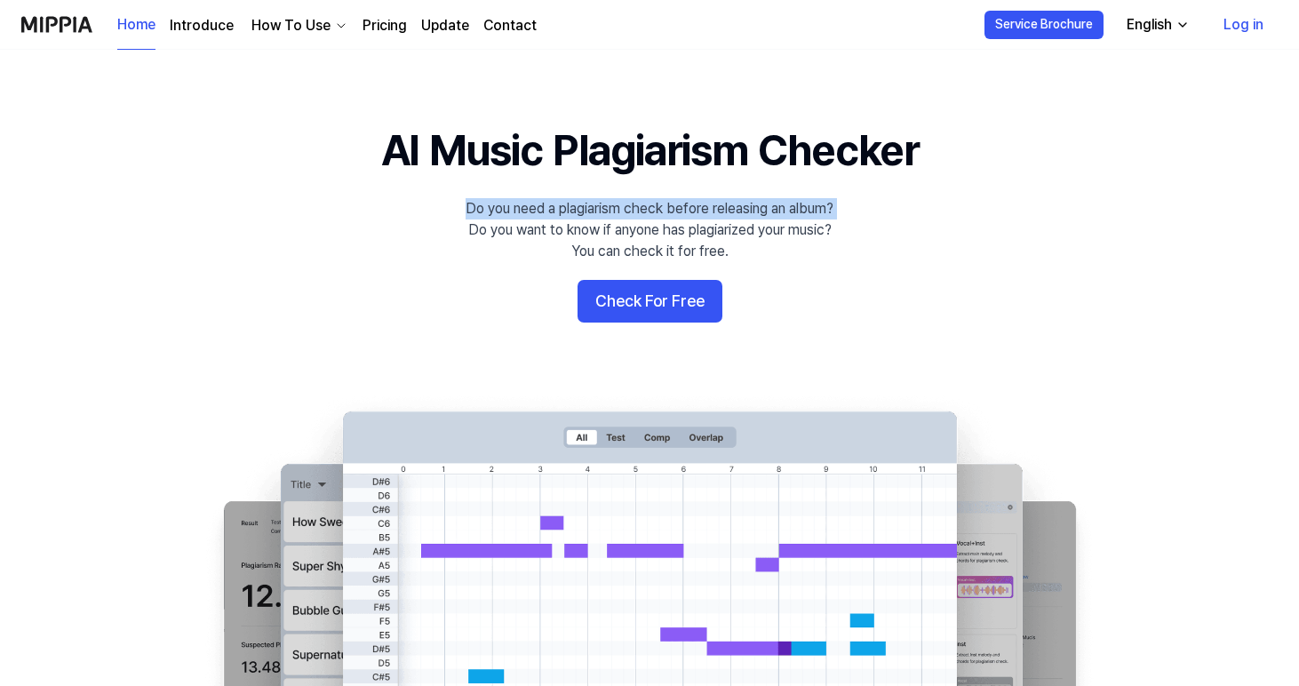
click at [813, 210] on div "Do you need a plagiarism check before releasing an album? Do you want to know i…" at bounding box center [649, 230] width 368 height 64
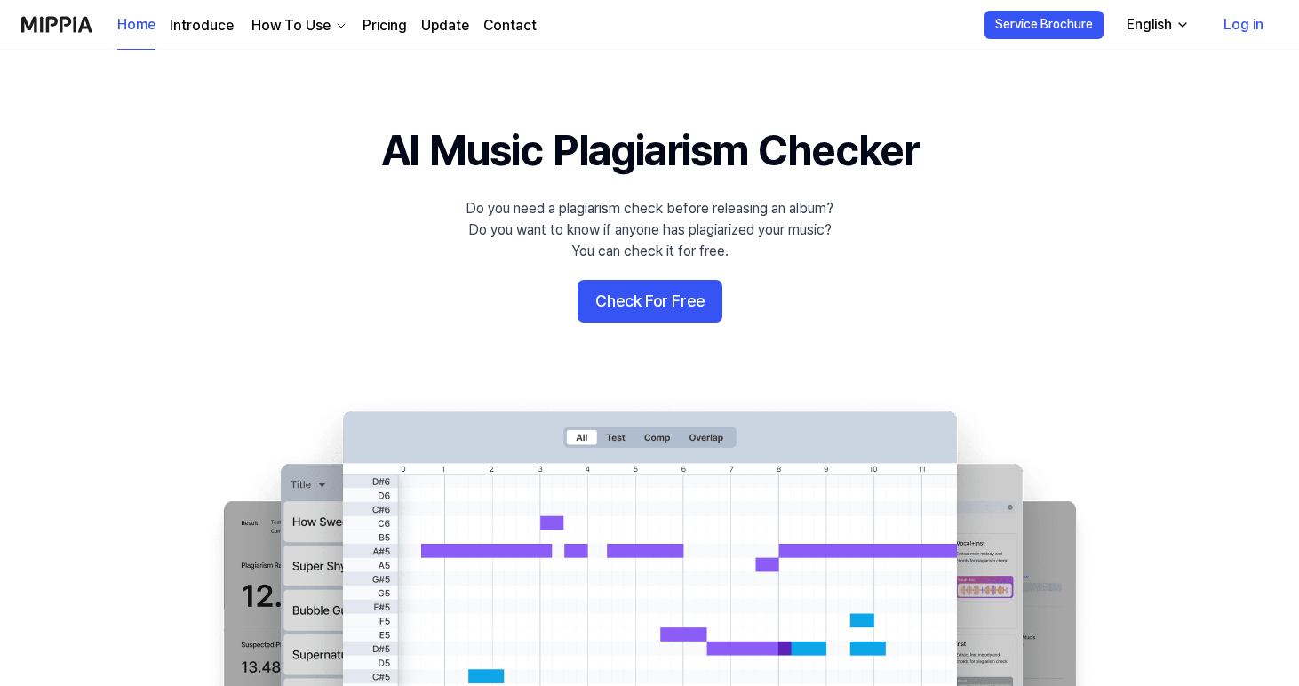
click at [810, 227] on div "Do you need a plagiarism check before releasing an album? Do you want to know i…" at bounding box center [649, 230] width 368 height 64
click at [805, 257] on div "Do you need a plagiarism check before releasing an album? Do you want to know i…" at bounding box center [649, 230] width 368 height 64
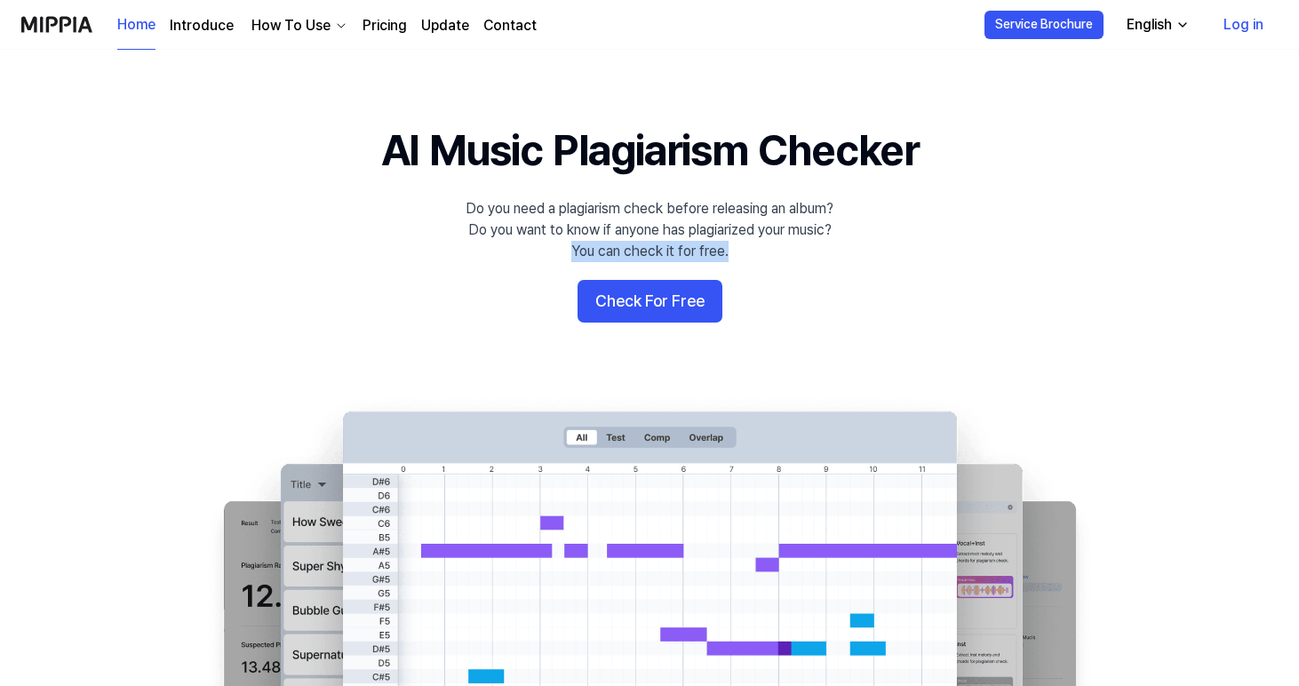
click at [805, 257] on div "Do you need a plagiarism check before releasing an album? Do you want to know i…" at bounding box center [649, 230] width 368 height 64
click at [805, 239] on div "Do you need a plagiarism check before releasing an album? Do you want to know i…" at bounding box center [649, 230] width 368 height 64
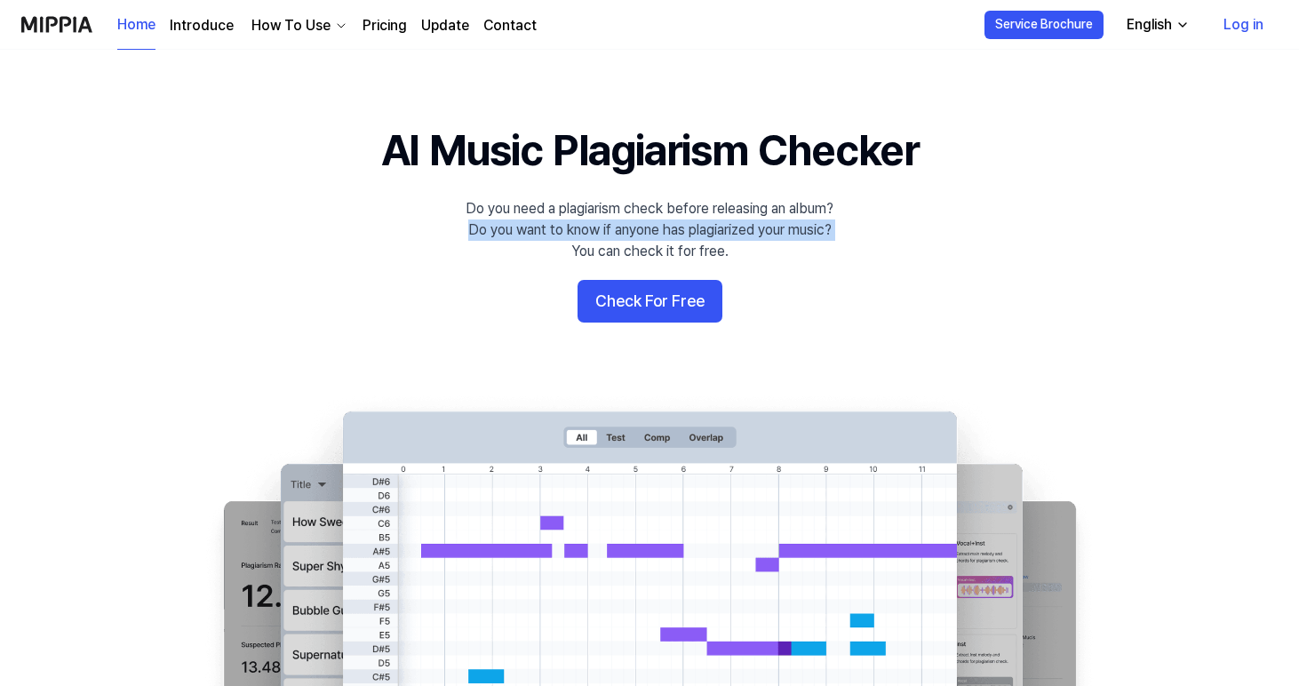
click at [805, 239] on div "Do you need a plagiarism check before releasing an album? Do you want to know i…" at bounding box center [649, 230] width 368 height 64
click at [801, 214] on div "Do you need a plagiarism check before releasing an album? Do you want to know i…" at bounding box center [649, 230] width 368 height 64
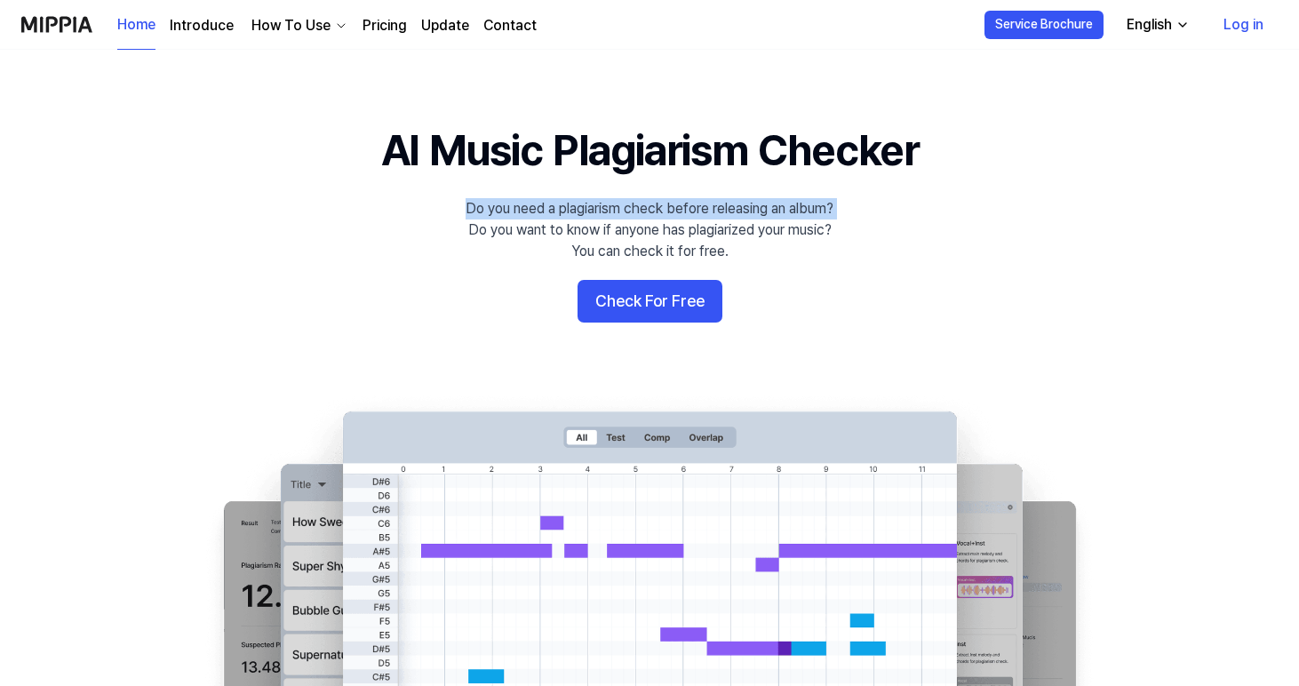
click at [801, 214] on div "Do you need a plagiarism check before releasing an album? Do you want to know i…" at bounding box center [649, 230] width 368 height 64
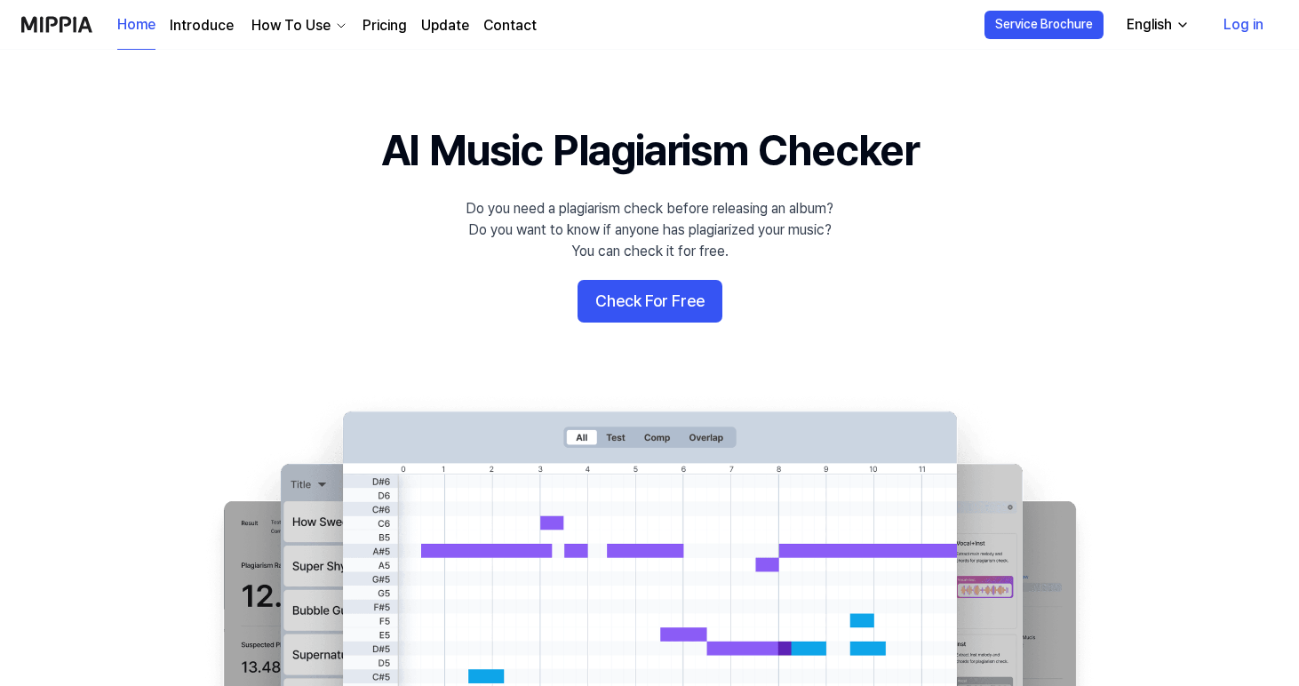
click at [807, 235] on div "Do you need a plagiarism check before releasing an album? Do you want to know i…" at bounding box center [649, 230] width 368 height 64
click at [808, 247] on div "Do you need a plagiarism check before releasing an album? Do you want to know i…" at bounding box center [649, 230] width 368 height 64
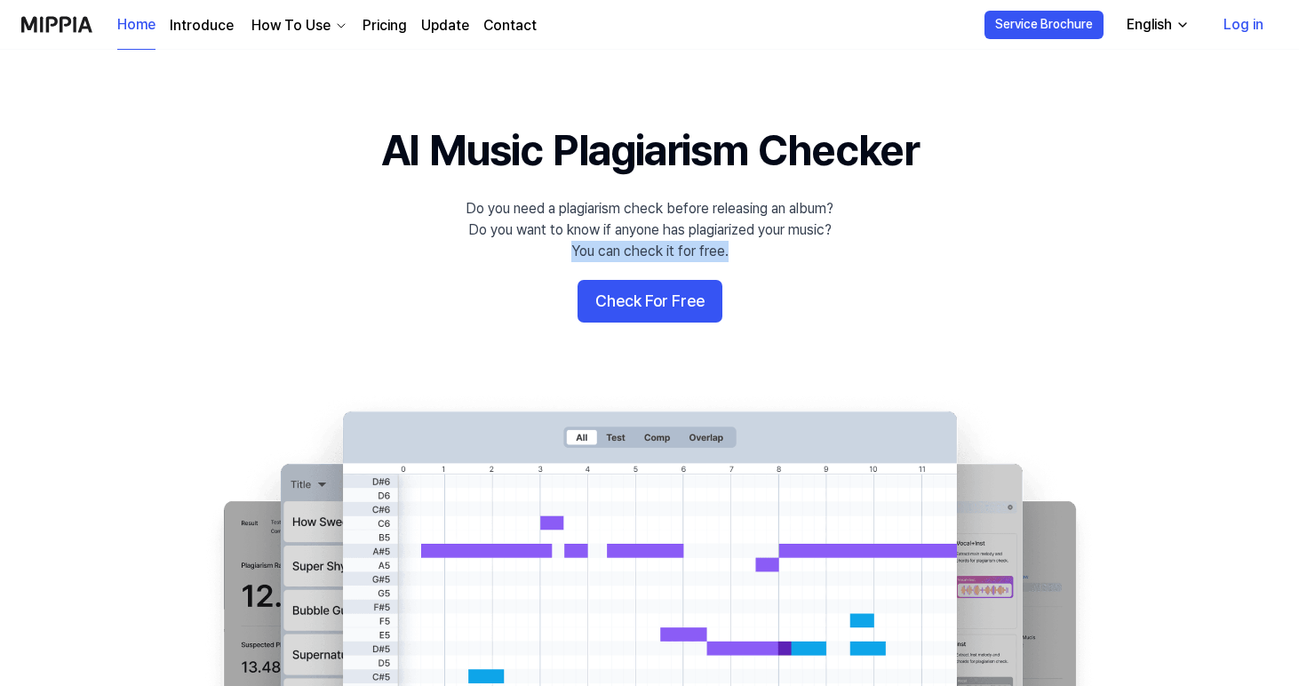
click at [808, 247] on div "Do you need a plagiarism check before releasing an album? Do you want to know i…" at bounding box center [649, 230] width 368 height 64
click at [809, 227] on div "Do you need a plagiarism check before releasing an album? Do you want to know i…" at bounding box center [649, 230] width 368 height 64
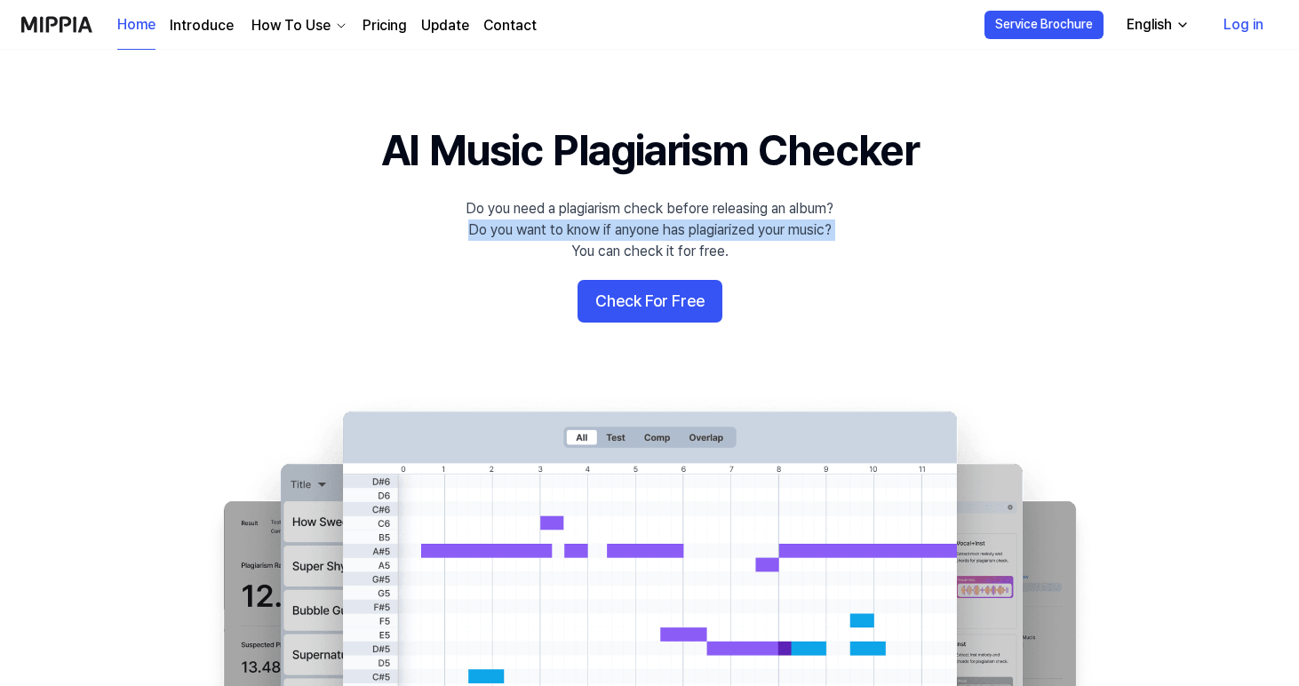
click at [809, 227] on div "Do you need a plagiarism check before releasing an album? Do you want to know i…" at bounding box center [649, 230] width 368 height 64
click at [805, 209] on div "Do you need a plagiarism check before releasing an album? Do you want to know i…" at bounding box center [649, 230] width 368 height 64
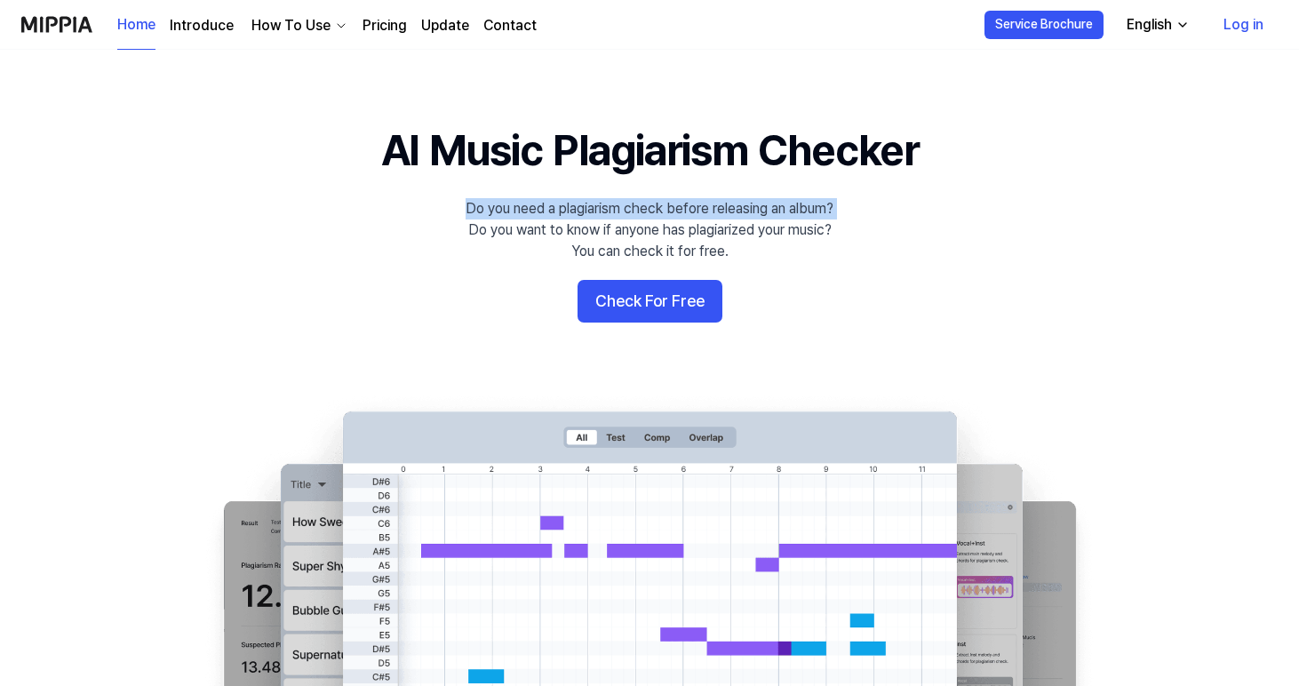
click at [805, 209] on div "Do you need a plagiarism check before releasing an album? Do you want to know i…" at bounding box center [649, 230] width 368 height 64
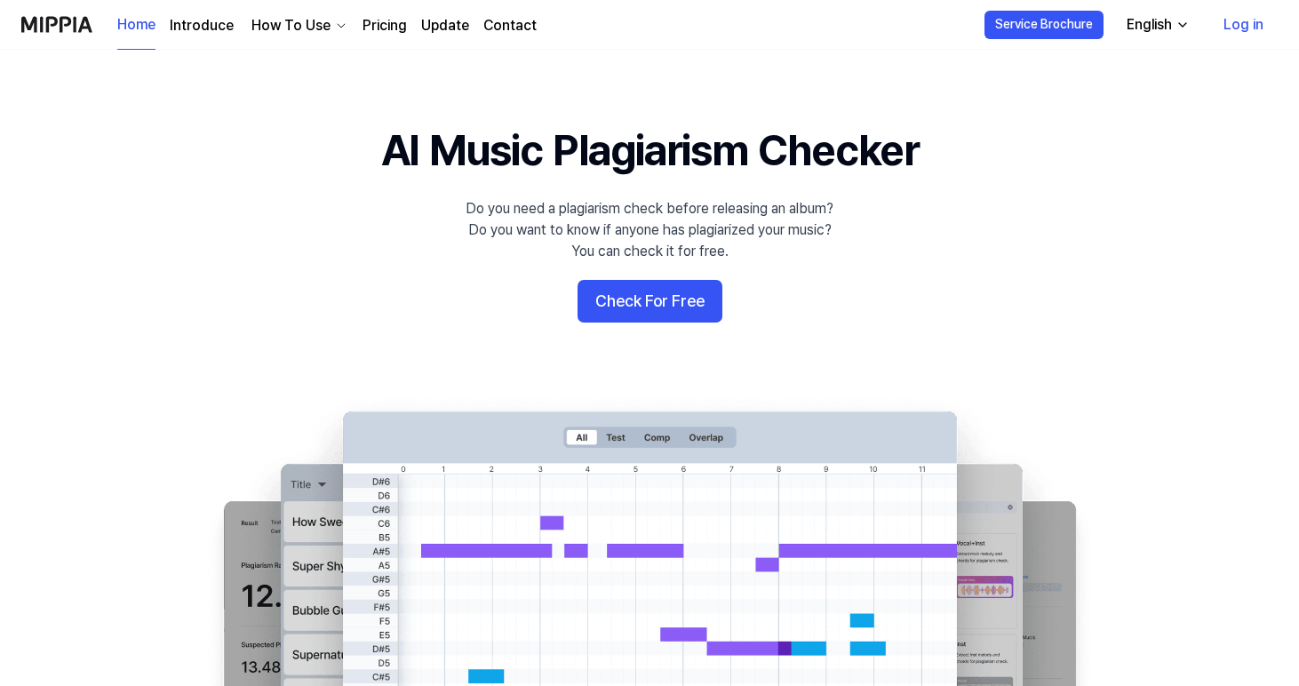
click at [808, 233] on div "Do you need a plagiarism check before releasing an album? Do you want to know i…" at bounding box center [649, 230] width 368 height 64
click at [814, 255] on div "Do you need a plagiarism check before releasing an album? Do you want to know i…" at bounding box center [649, 230] width 368 height 64
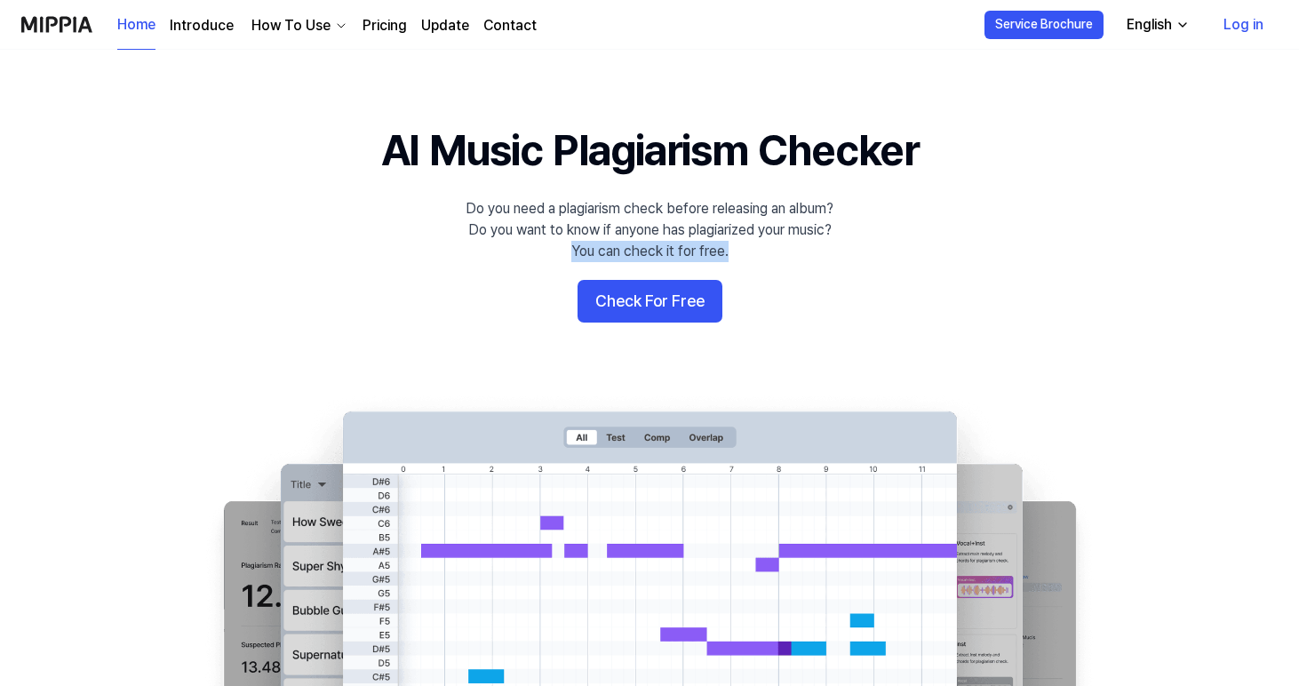
click at [814, 255] on div "Do you need a plagiarism check before releasing an album? Do you want to know i…" at bounding box center [649, 230] width 368 height 64
click at [810, 231] on div "Do you need a plagiarism check before releasing an album? Do you want to know i…" at bounding box center [649, 230] width 368 height 64
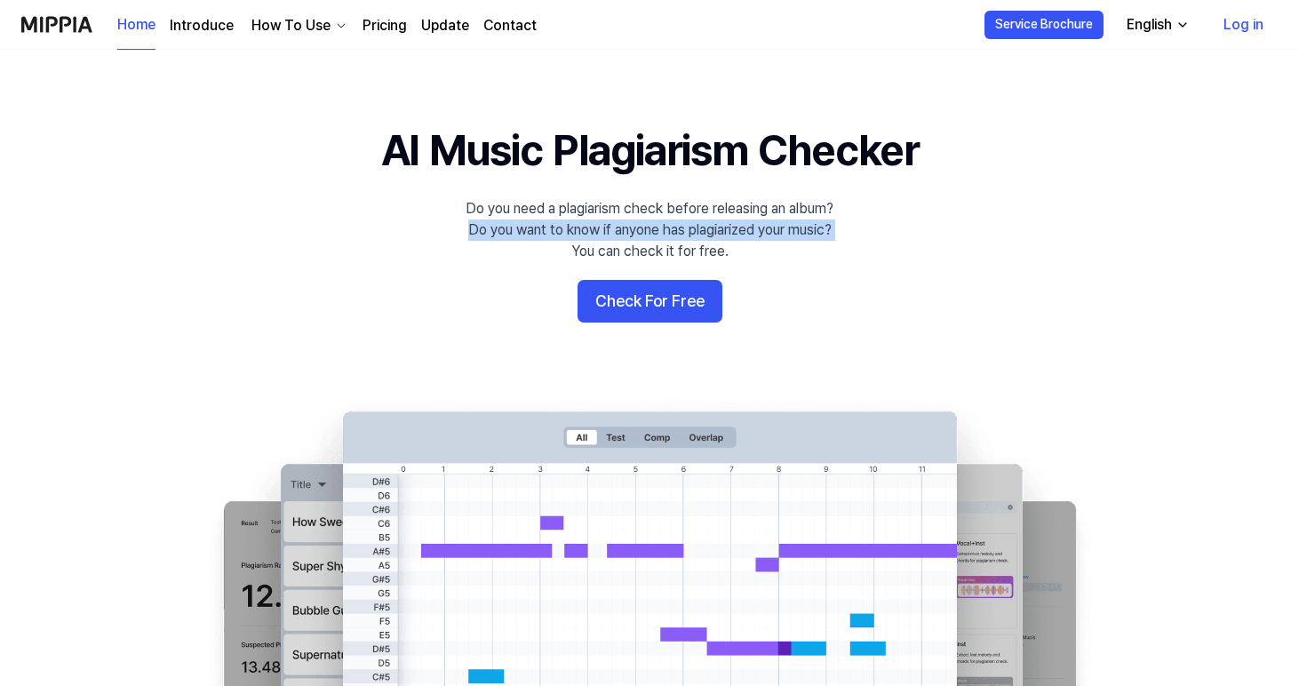
click at [810, 231] on div "Do you need a plagiarism check before releasing an album? Do you want to know i…" at bounding box center [649, 230] width 368 height 64
click at [807, 220] on div "Do you need a plagiarism check before releasing an album? Do you want to know i…" at bounding box center [649, 230] width 368 height 64
click at [807, 212] on div "Do you need a plagiarism check before releasing an album? Do you want to know i…" at bounding box center [649, 230] width 368 height 64
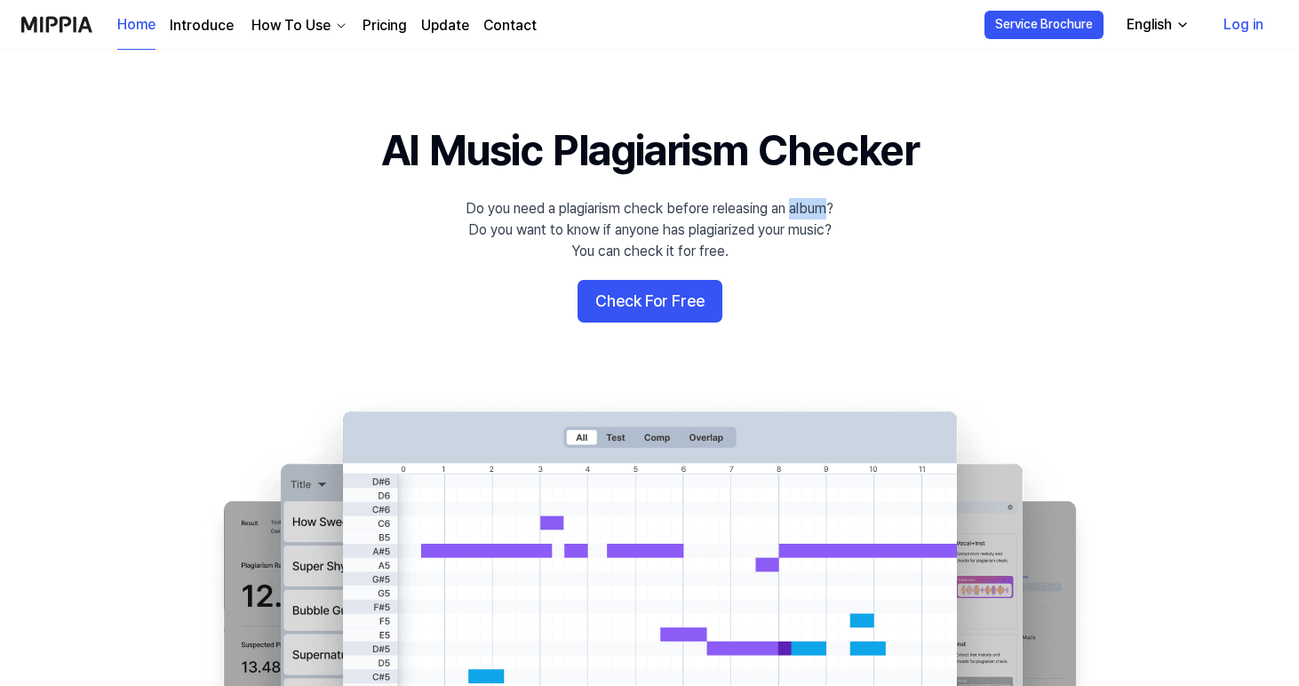
click at [807, 212] on div "Do you need a plagiarism check before releasing an album? Do you want to know i…" at bounding box center [649, 230] width 368 height 64
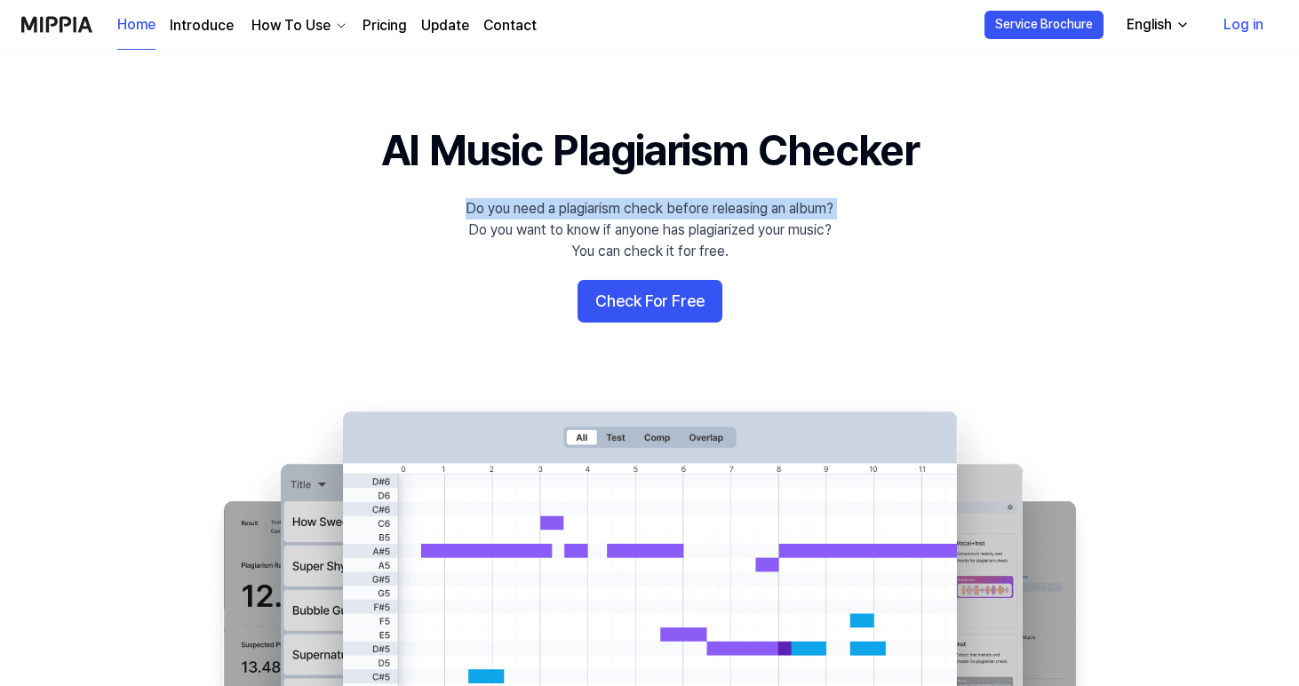
click at [807, 212] on div "Do you need a plagiarism check before releasing an album? Do you want to know i…" at bounding box center [649, 230] width 368 height 64
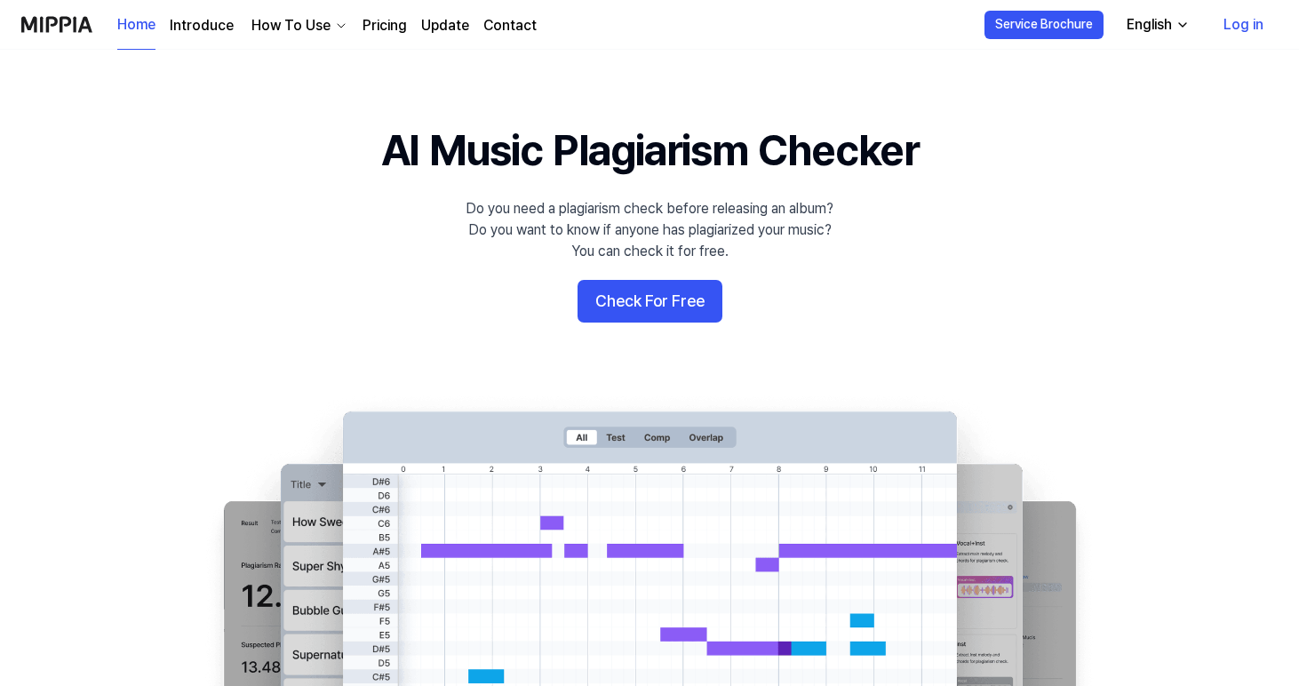
click at [334, 24] on icon "button" at bounding box center [341, 26] width 14 height 14
click at [338, 24] on icon "button" at bounding box center [341, 26] width 7 height 4
click at [1174, 27] on div "English" at bounding box center [1149, 24] width 52 height 21
click at [913, 222] on 배너 "AI Music Plagiarism Checker Do you need a plagiarism check before releasing an …" at bounding box center [649, 444] width 1279 height 646
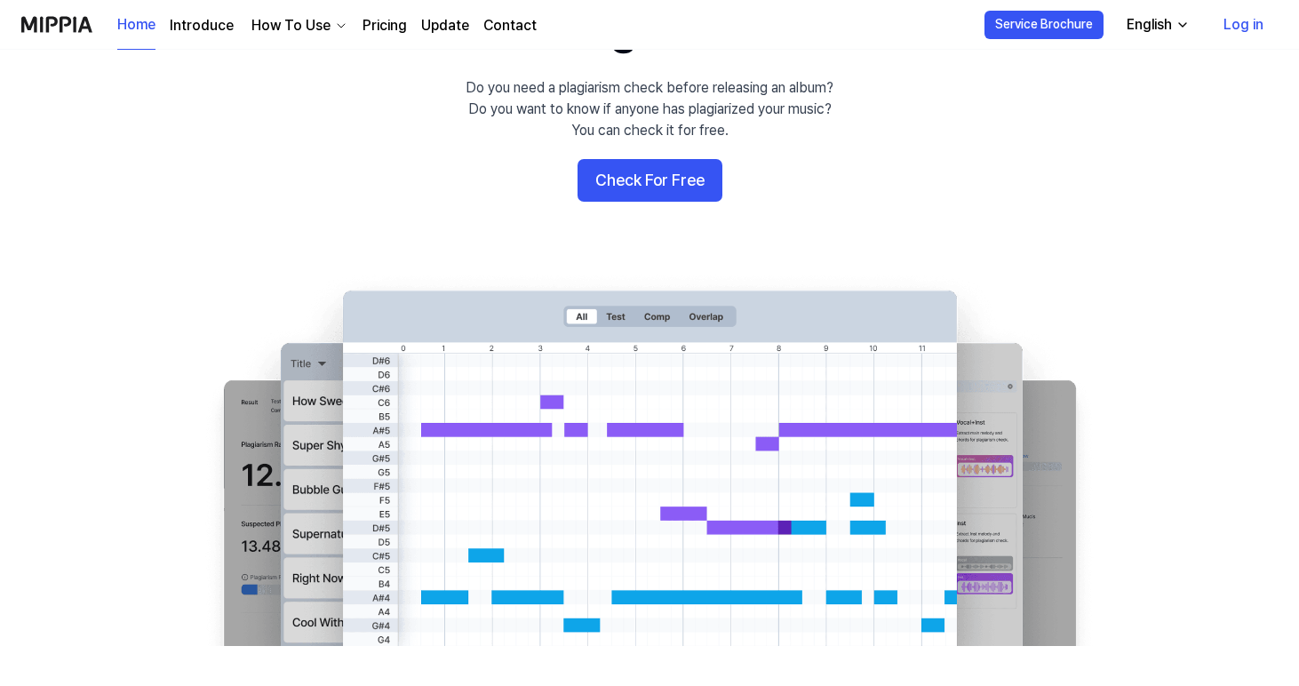
scroll to position [127, 0]
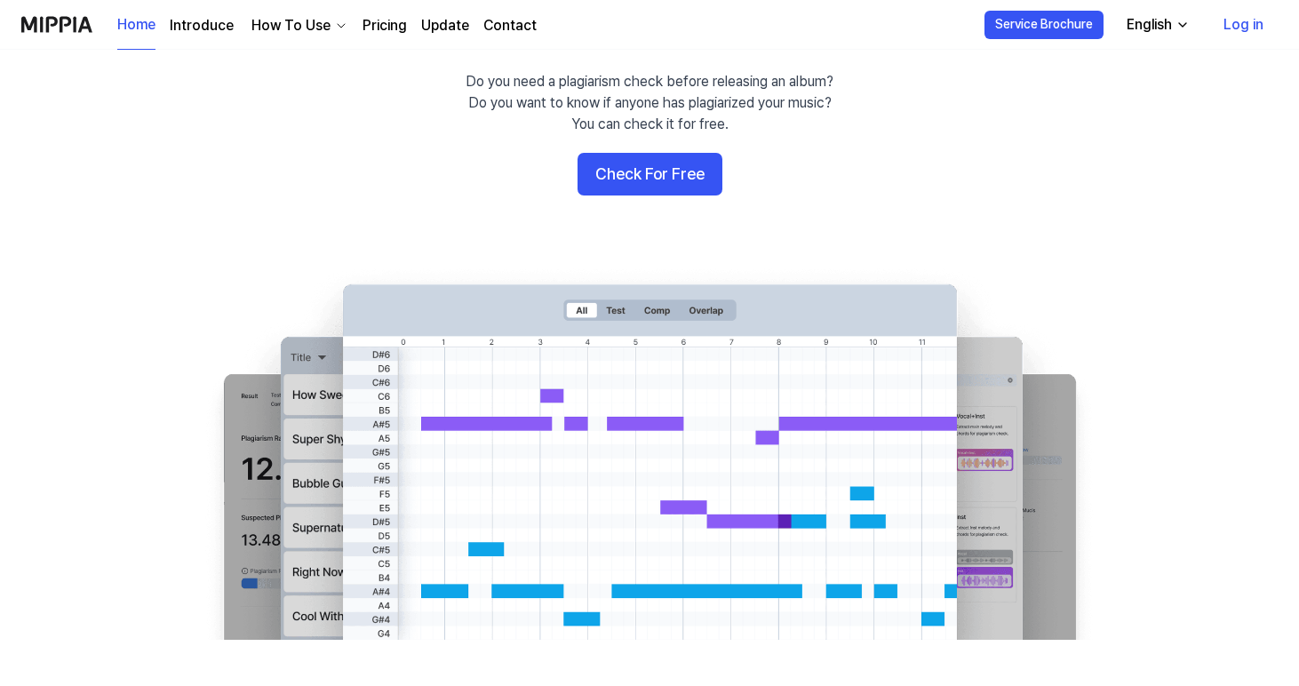
click at [204, 30] on link "Introduce" at bounding box center [202, 25] width 64 height 21
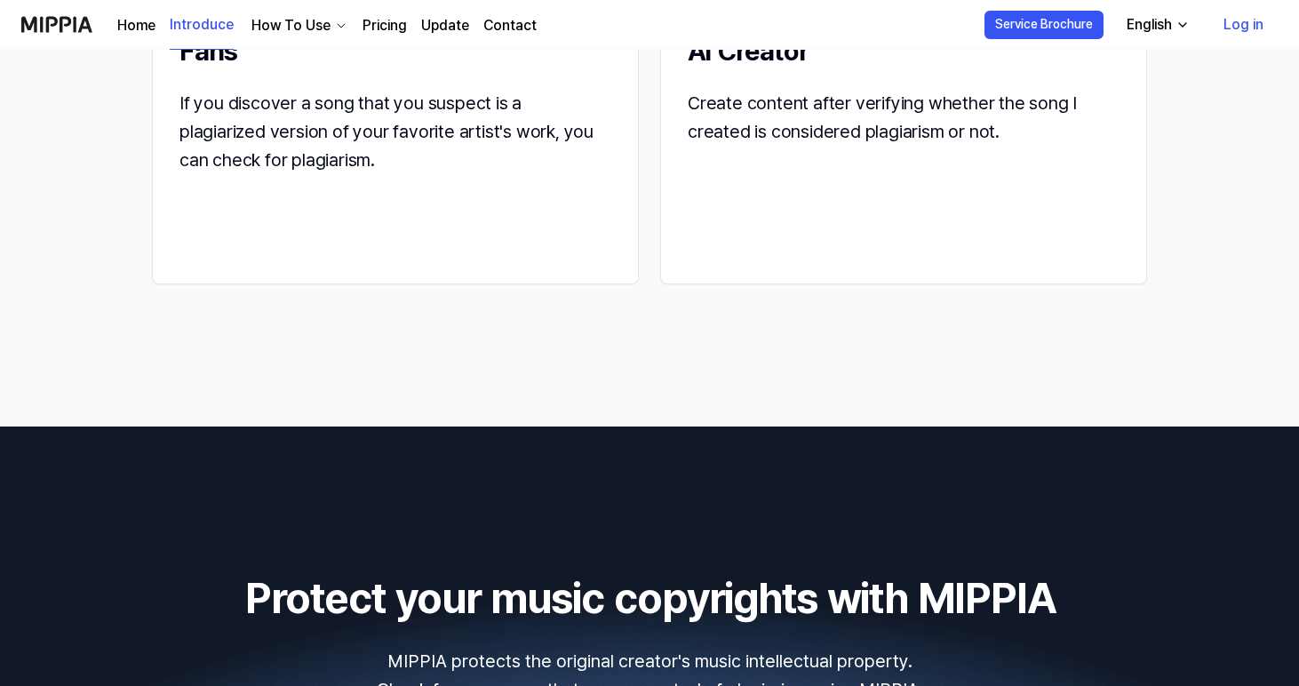
scroll to position [2067, 0]
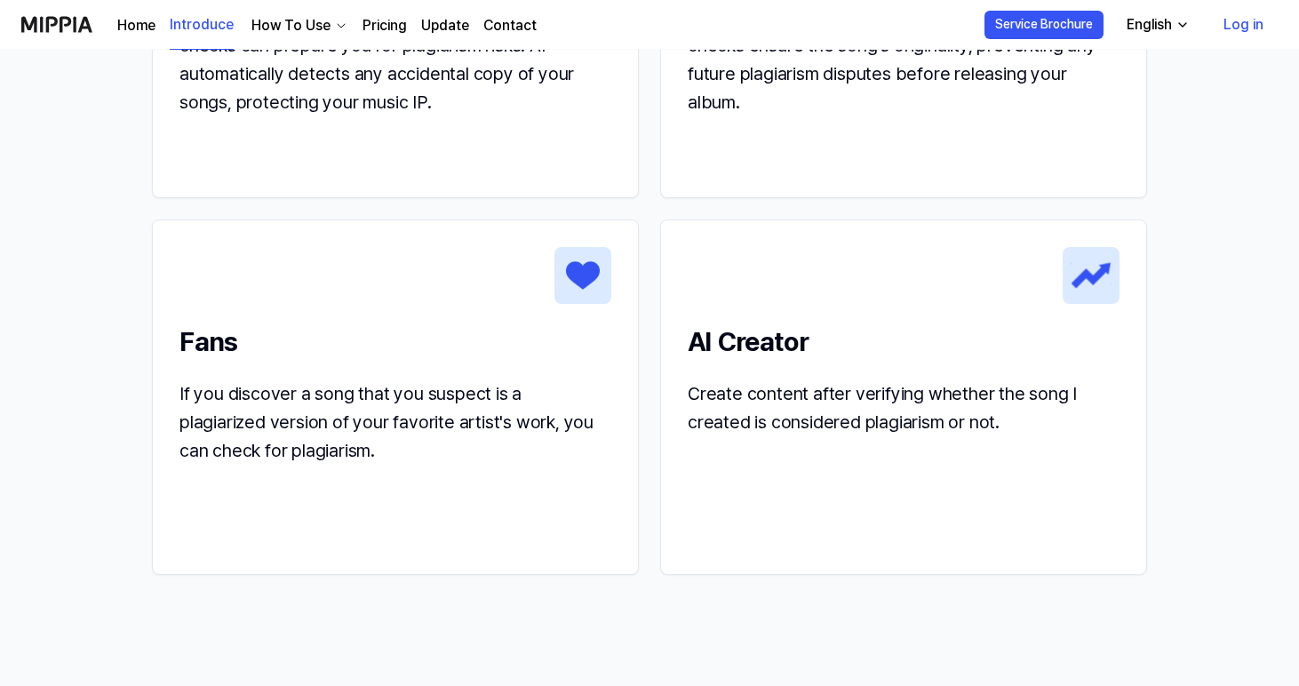
click at [321, 25] on div "How To Use" at bounding box center [291, 25] width 86 height 21
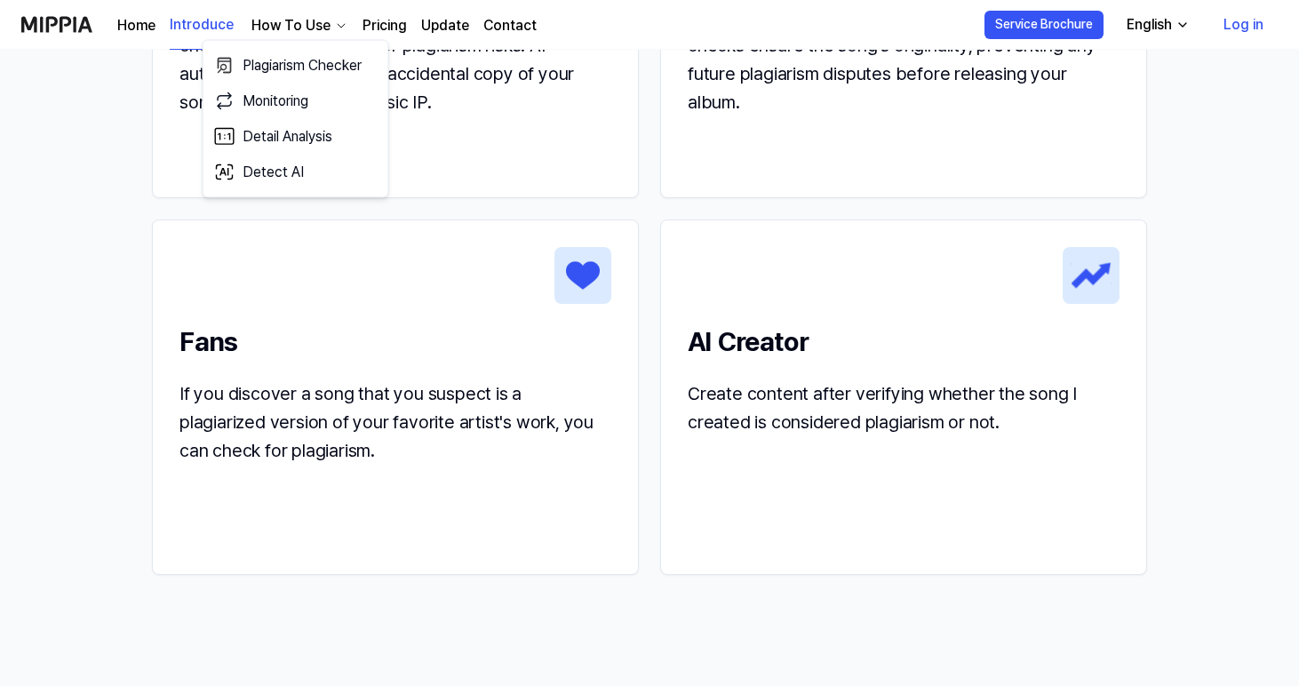
click at [60, 154] on section "MIPPIA service changes your daily life Composers Before releasing albums or sel…" at bounding box center [649, 183] width 1299 height 1068
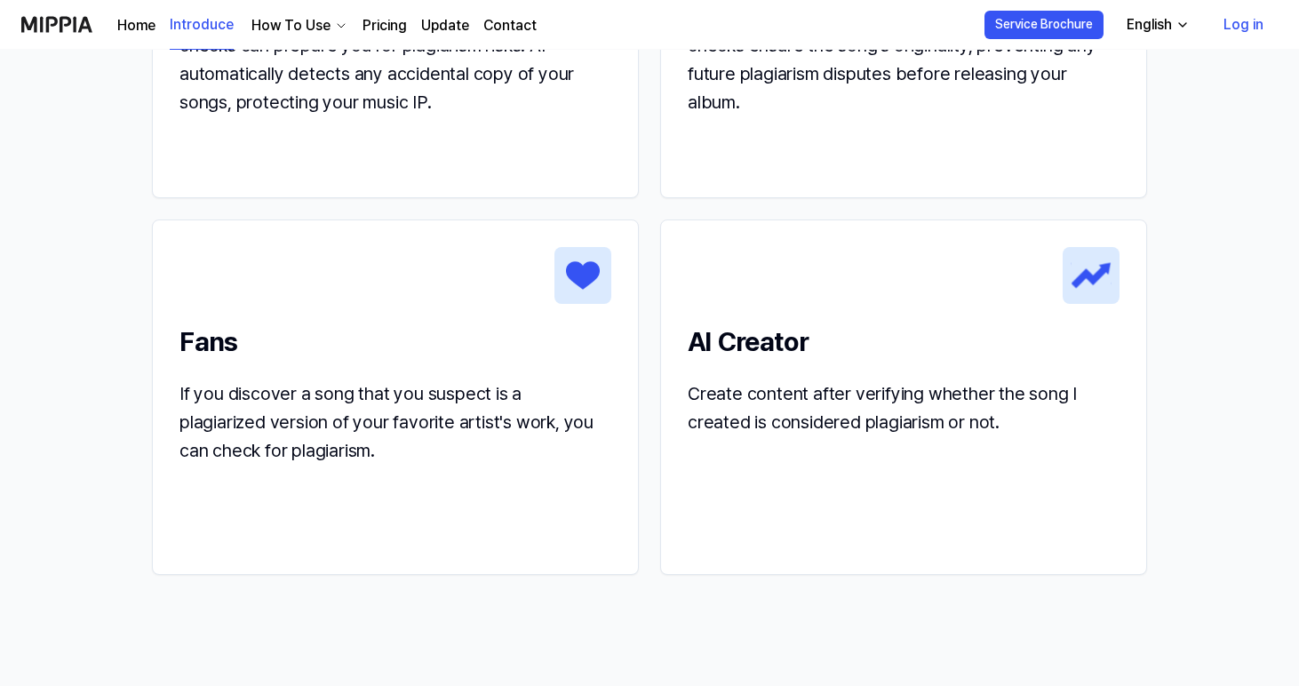
click at [329, 32] on div "How To Use" at bounding box center [291, 25] width 86 height 21
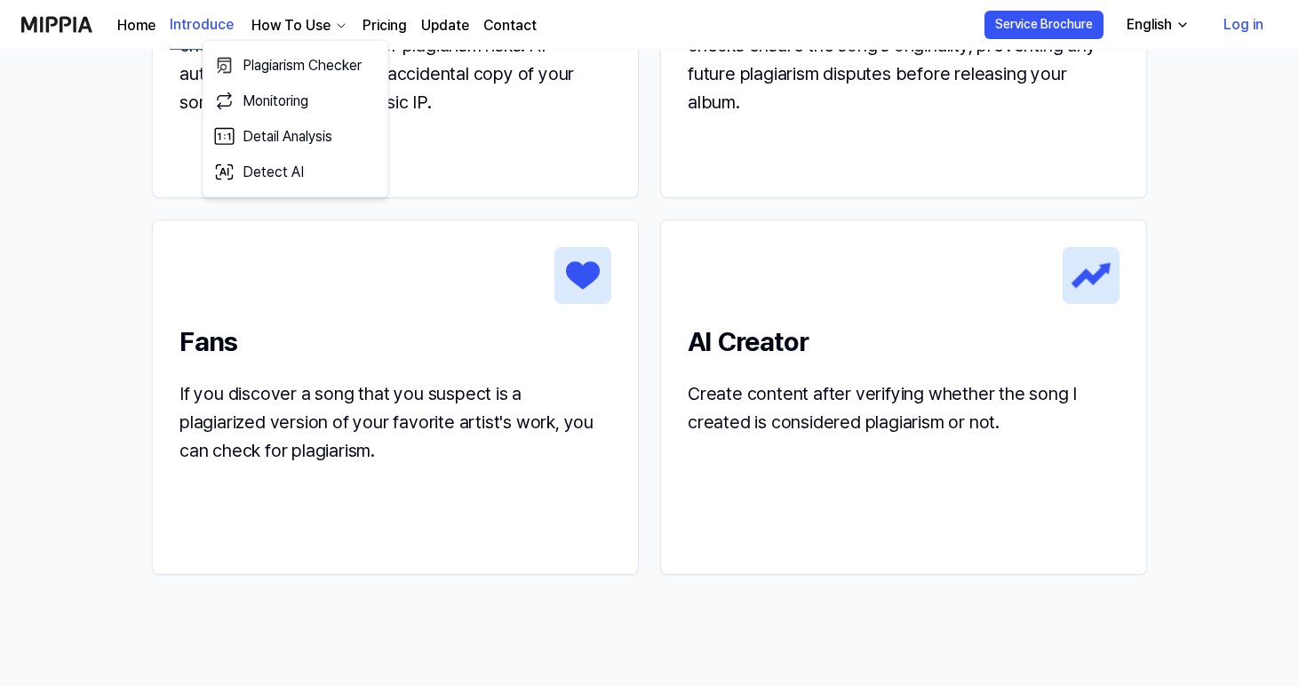
click at [123, 179] on section "MIPPIA service changes your daily life Composers Before releasing albums or sel…" at bounding box center [649, 183] width 1299 height 1068
